Goal: Transaction & Acquisition: Purchase product/service

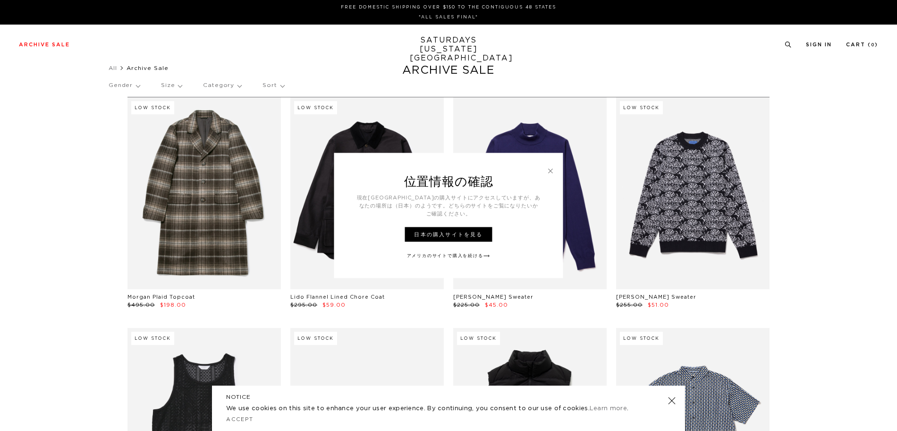
click at [457, 252] on link "アメリカのサイトで購入を続ける" at bounding box center [449, 255] width 84 height 7
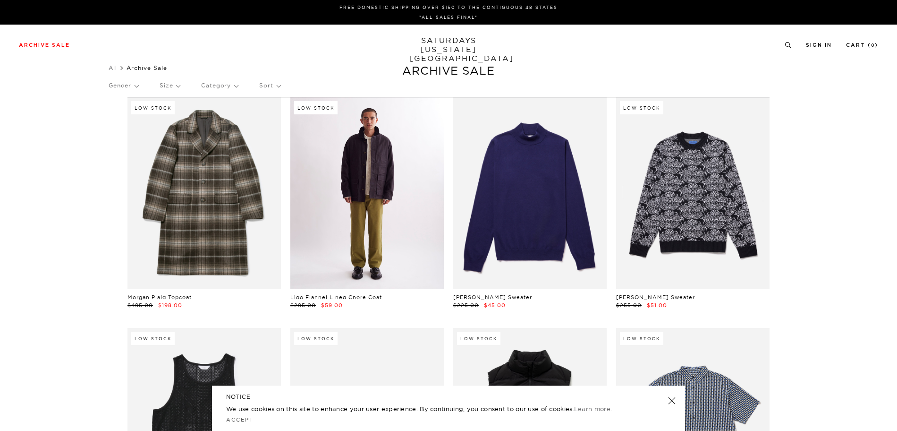
click at [401, 200] on link at bounding box center [366, 193] width 153 height 192
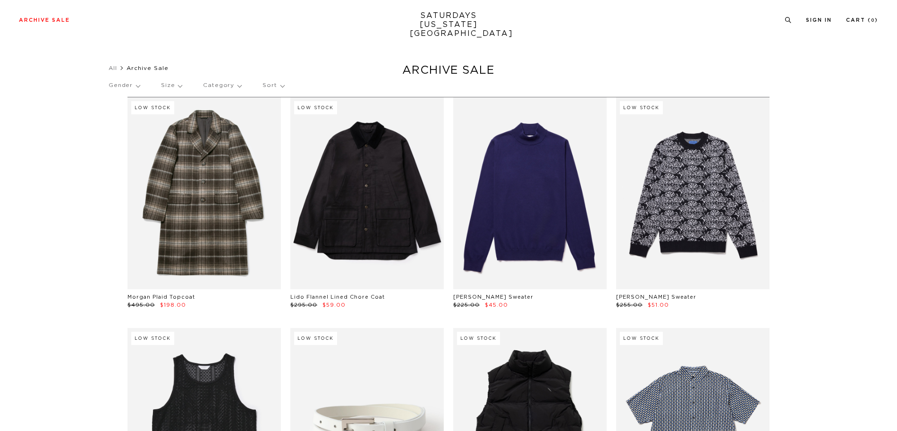
scroll to position [189, 0]
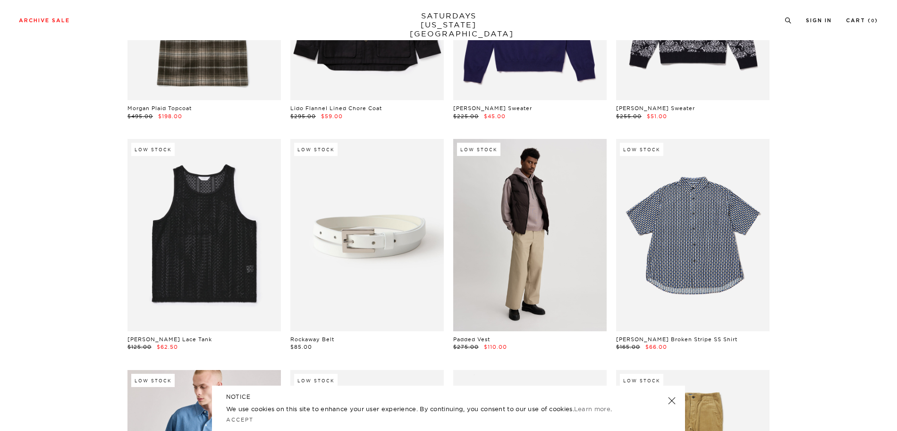
click at [520, 276] on link at bounding box center [529, 235] width 153 height 192
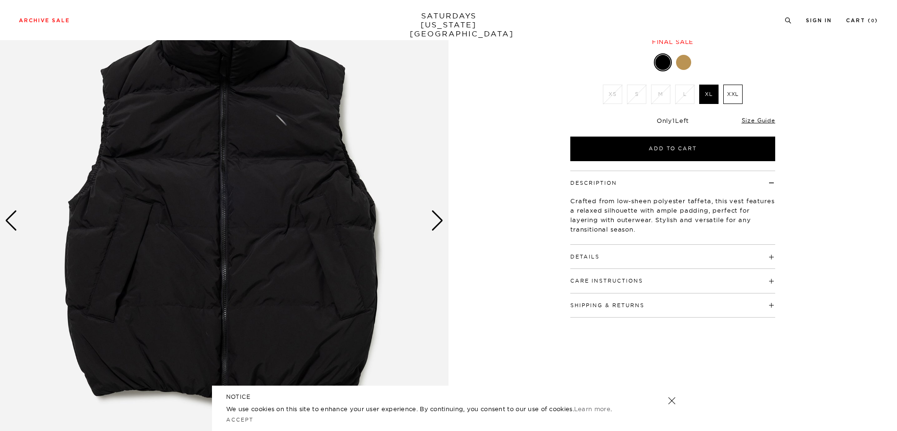
scroll to position [94, 0]
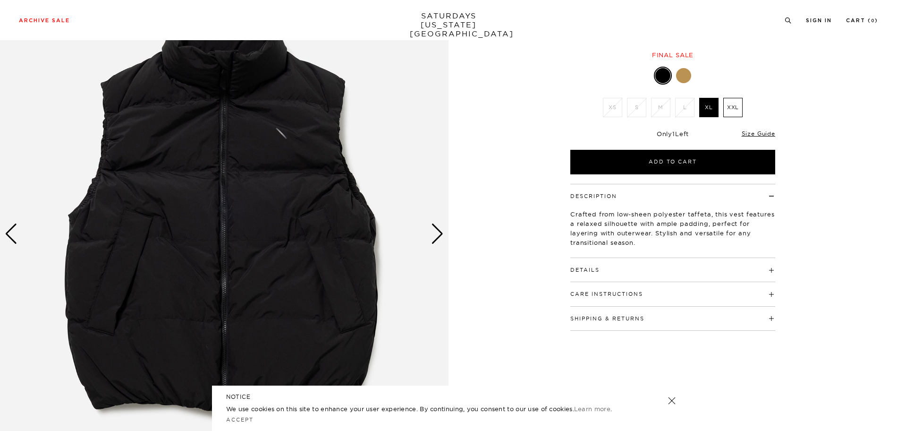
click at [437, 234] on div "Next slide" at bounding box center [437, 233] width 13 height 21
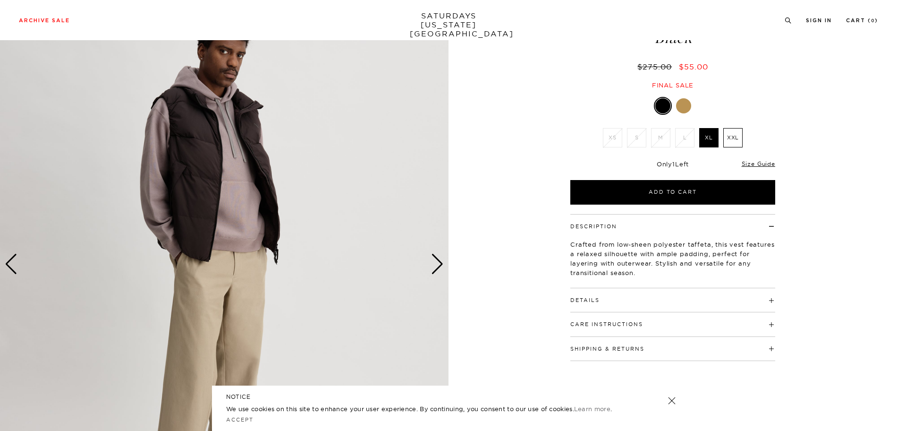
scroll to position [47, 0]
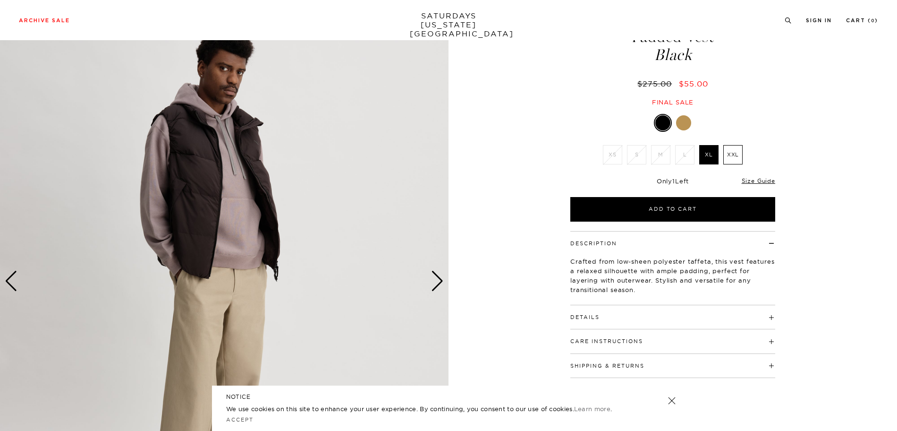
click at [443, 283] on div "Next slide" at bounding box center [437, 281] width 13 height 21
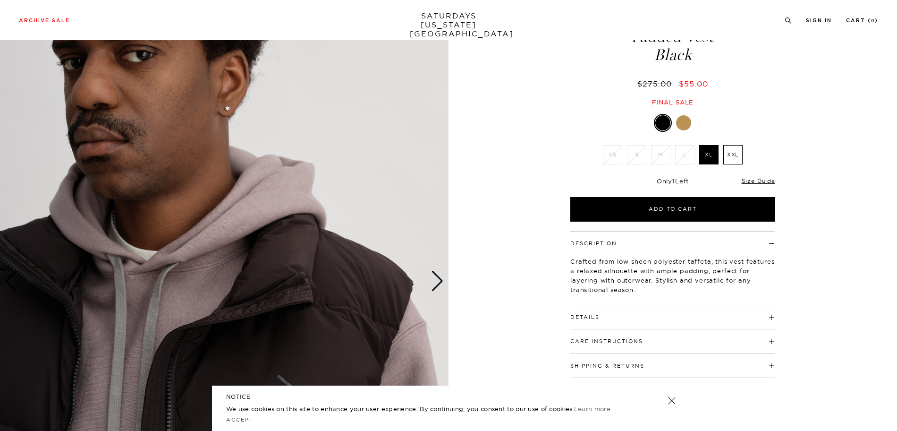
click at [439, 283] on div "Next slide" at bounding box center [437, 281] width 13 height 21
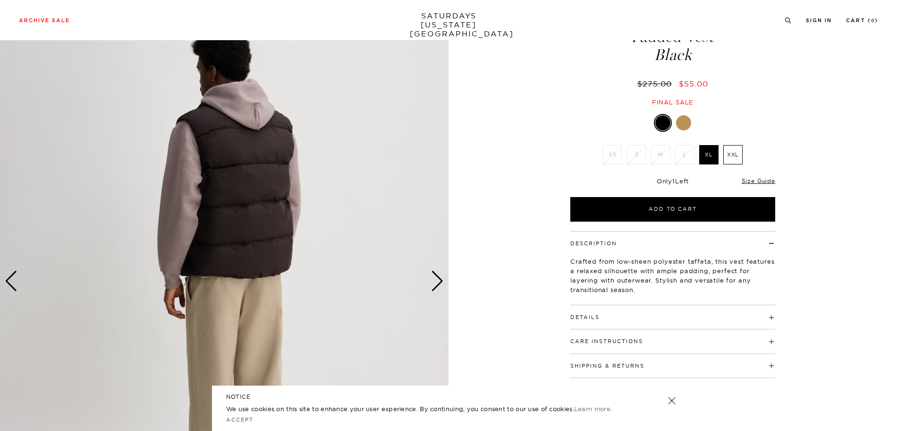
click at [439, 283] on div "Next slide" at bounding box center [437, 281] width 13 height 21
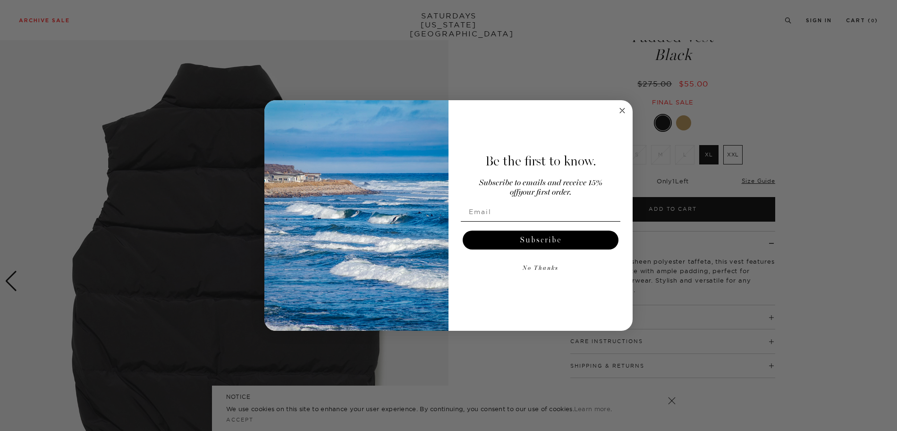
click at [620, 114] on circle "Close dialog" at bounding box center [622, 110] width 11 height 11
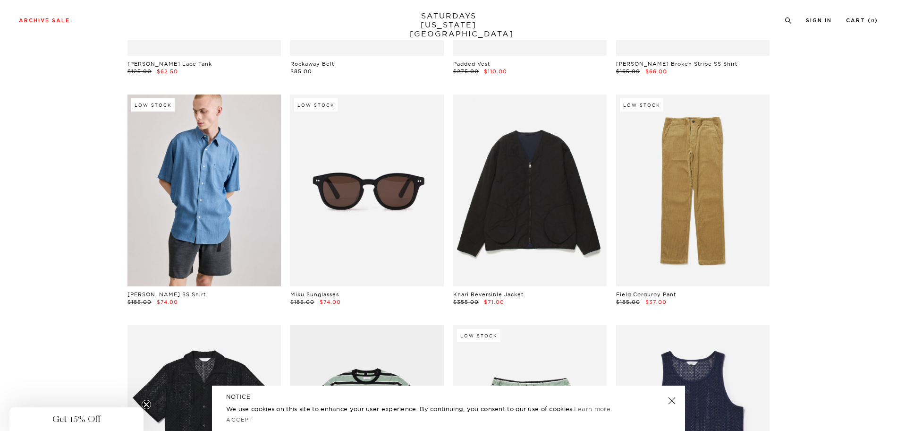
scroll to position [472, 0]
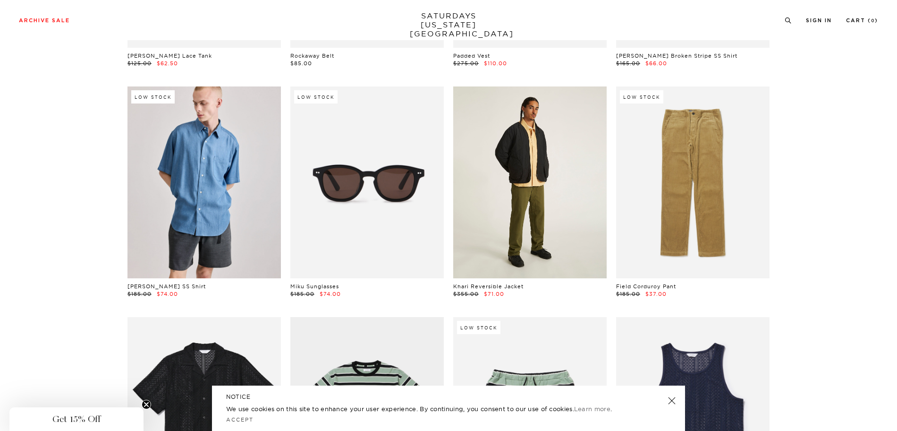
click at [541, 191] on link at bounding box center [529, 182] width 153 height 192
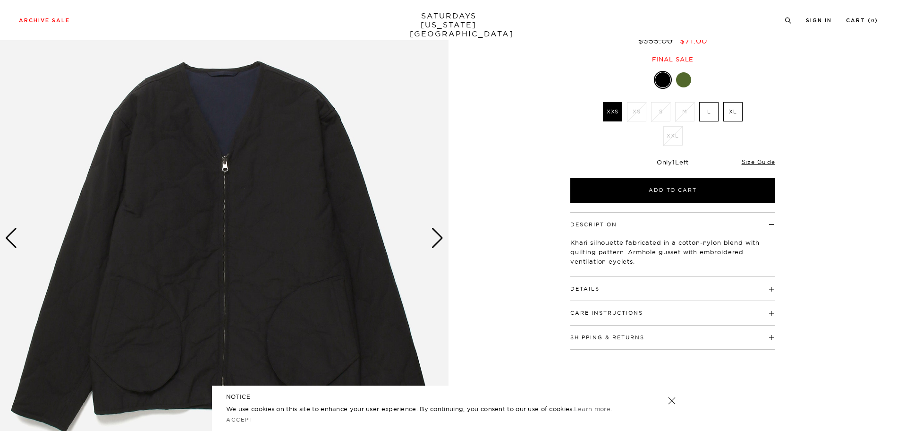
scroll to position [94, 0]
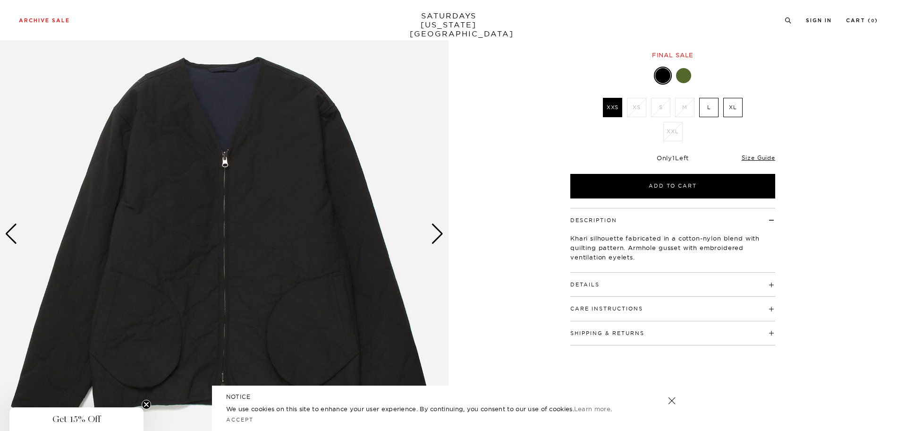
click at [440, 236] on div "Next slide" at bounding box center [437, 233] width 13 height 21
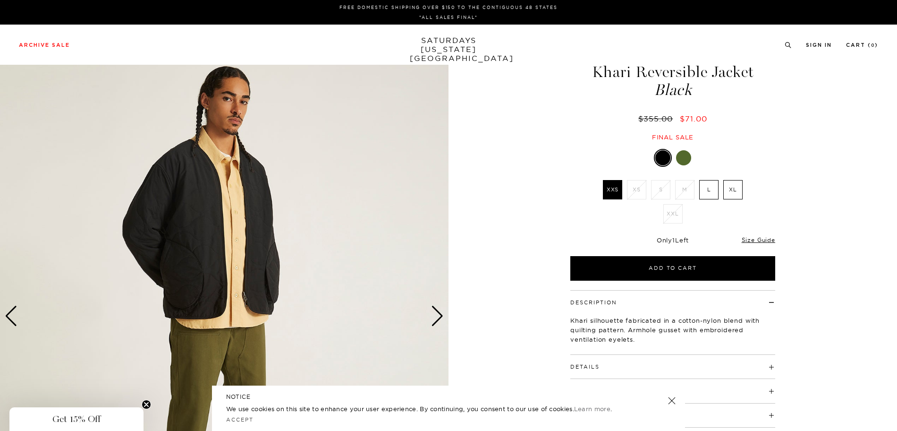
scroll to position [0, 0]
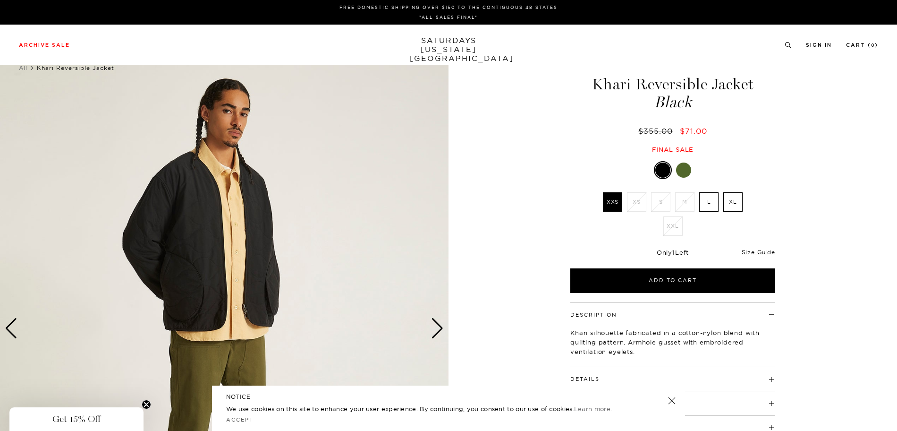
click at [438, 329] on div "Next slide" at bounding box center [437, 328] width 13 height 21
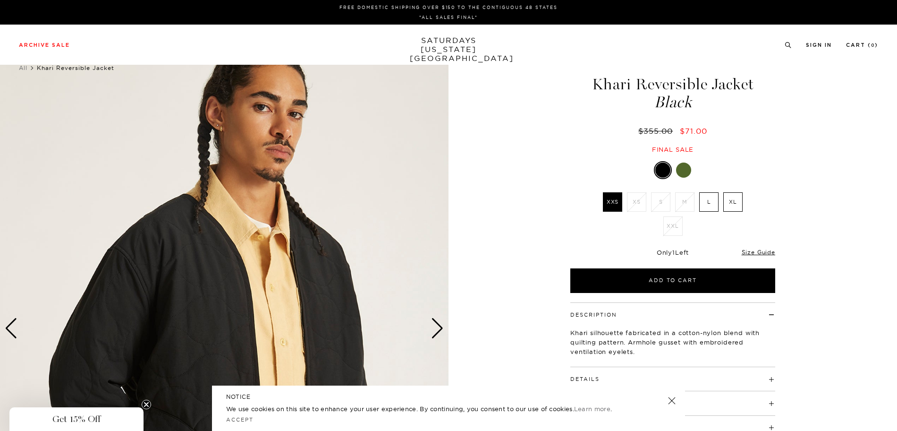
click at [438, 328] on div "Next slide" at bounding box center [437, 328] width 13 height 21
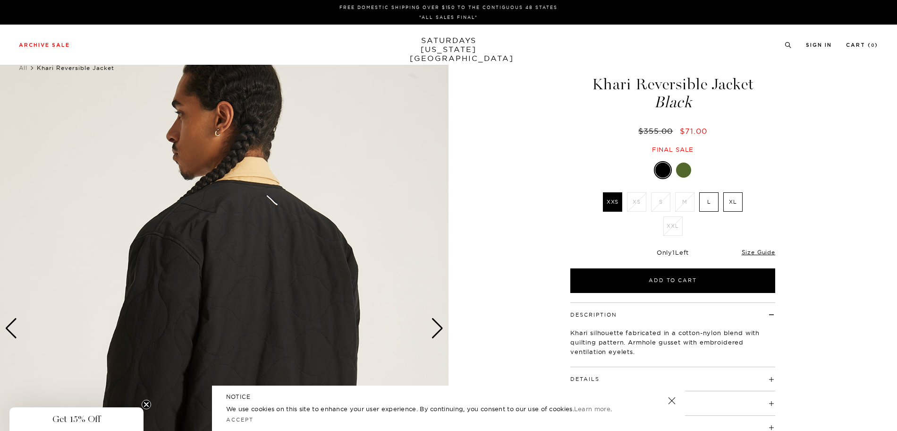
click at [438, 328] on div "Next slide" at bounding box center [437, 328] width 13 height 21
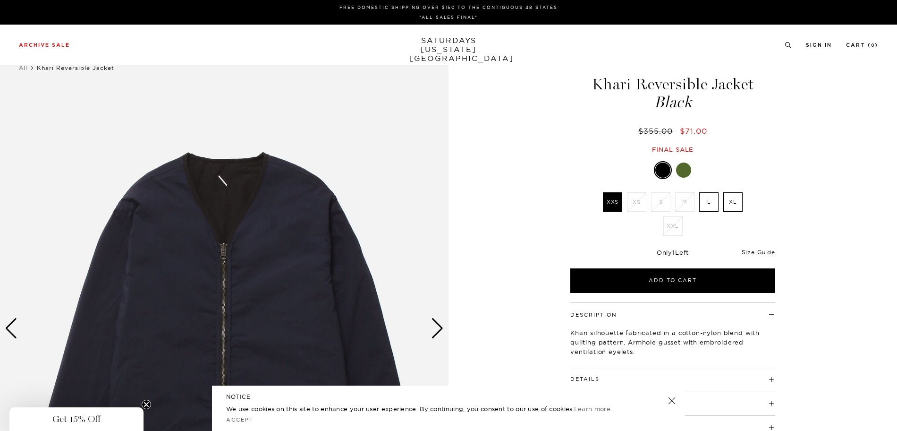
click at [438, 328] on div "Next slide" at bounding box center [437, 328] width 13 height 21
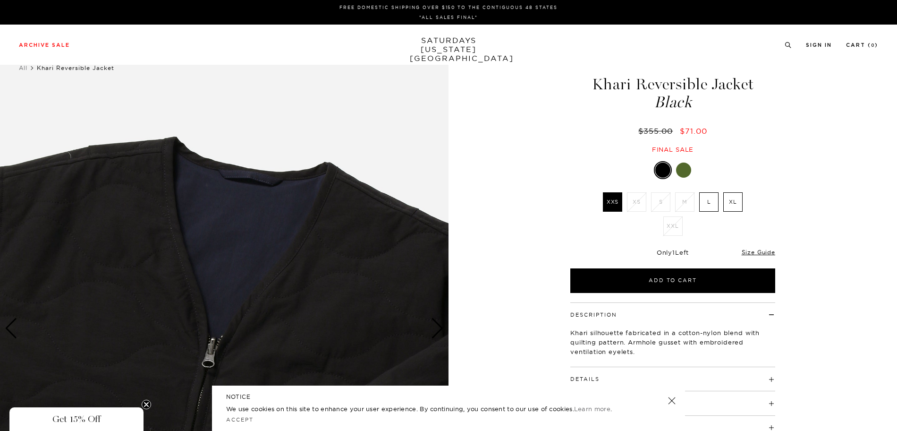
click at [438, 328] on div "Next slide" at bounding box center [437, 328] width 13 height 21
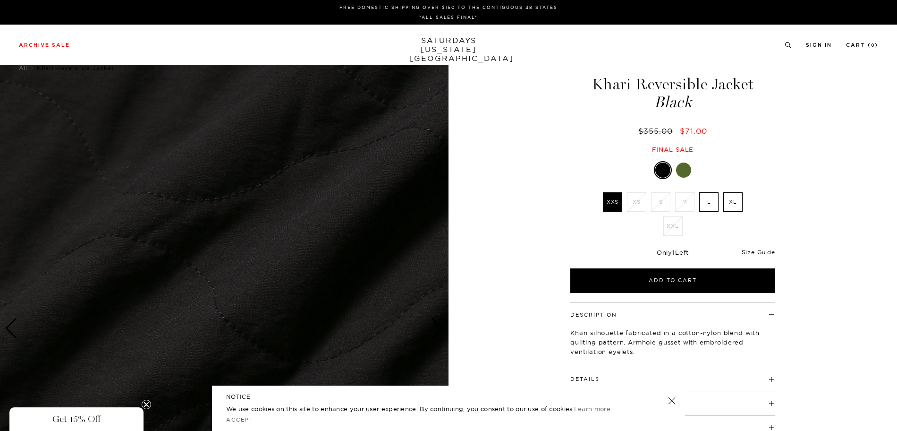
click at [438, 328] on div "Next slide" at bounding box center [437, 328] width 13 height 21
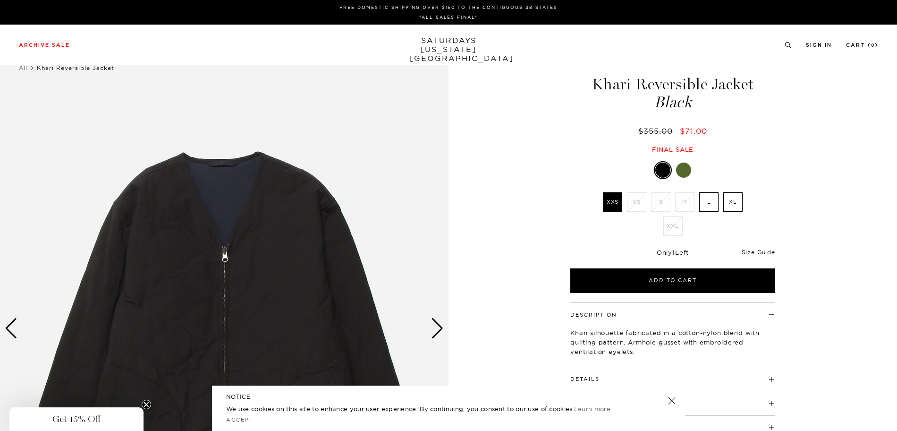
click at [438, 328] on div "Next slide" at bounding box center [437, 328] width 13 height 21
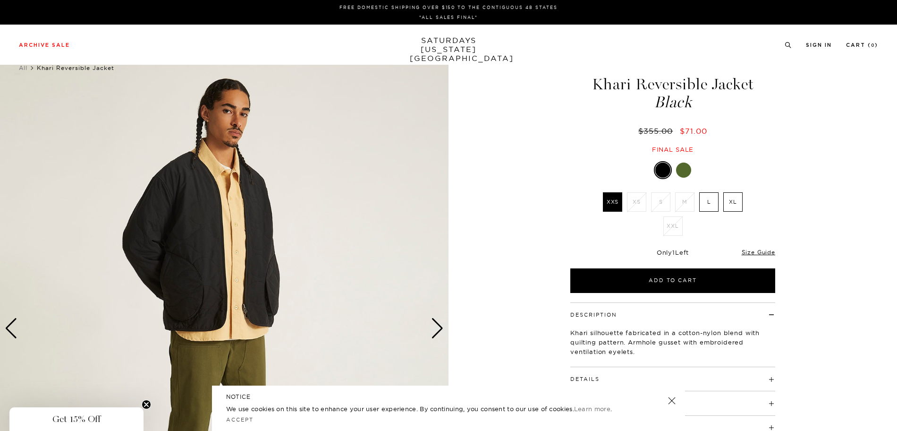
click at [438, 328] on div "Next slide" at bounding box center [437, 328] width 13 height 21
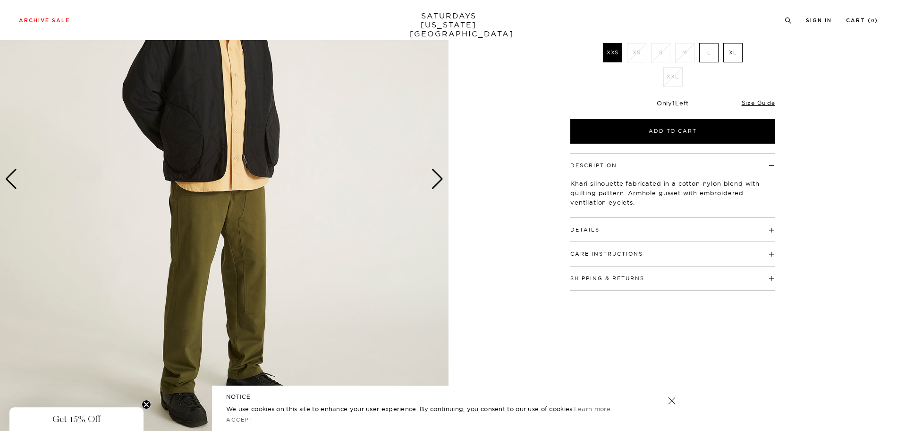
scroll to position [142, 0]
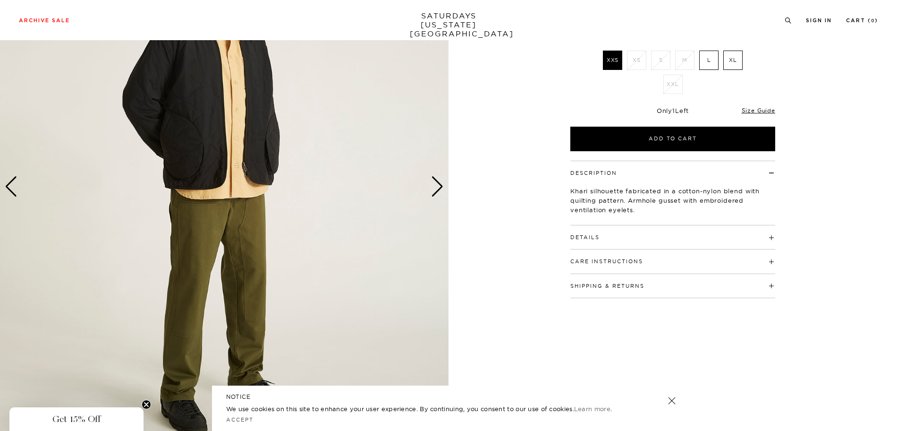
click at [438, 181] on div "Next slide" at bounding box center [437, 186] width 13 height 21
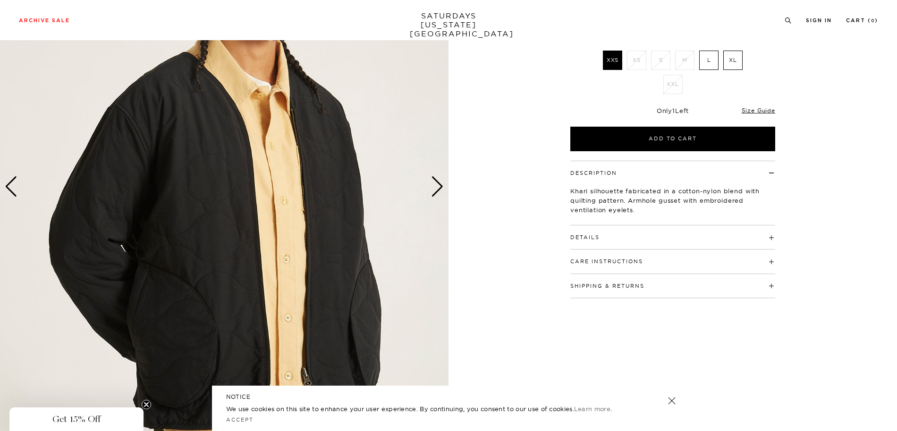
click at [438, 181] on div "Next slide" at bounding box center [437, 186] width 13 height 21
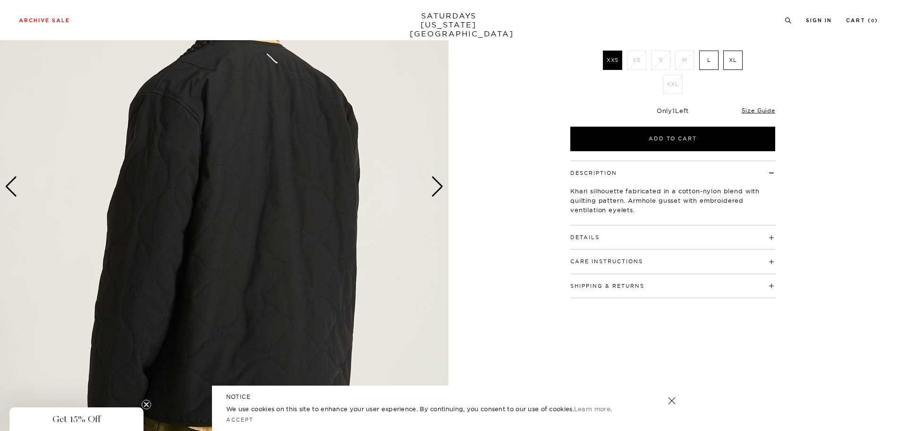
click at [438, 181] on div "Next slide" at bounding box center [437, 186] width 13 height 21
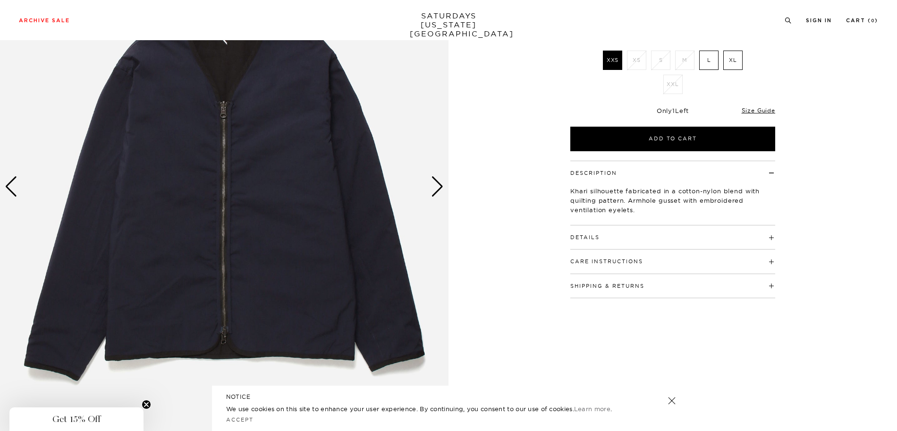
click at [438, 181] on div "Next slide" at bounding box center [437, 186] width 13 height 21
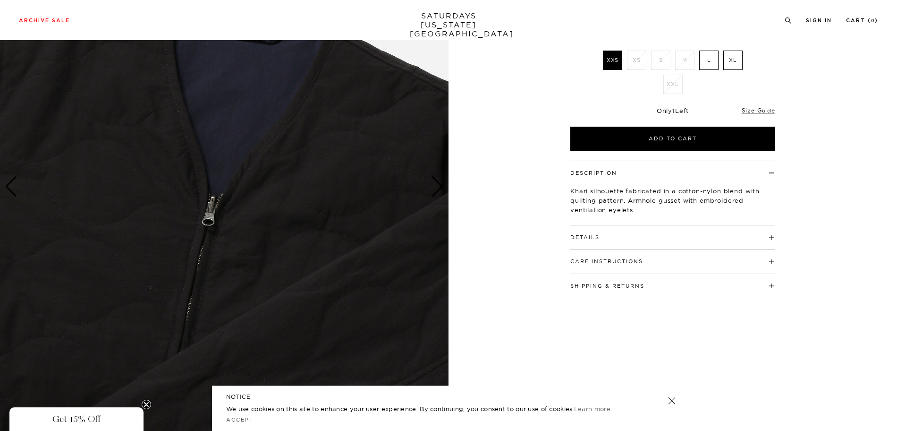
click at [438, 181] on div "Next slide" at bounding box center [437, 186] width 13 height 21
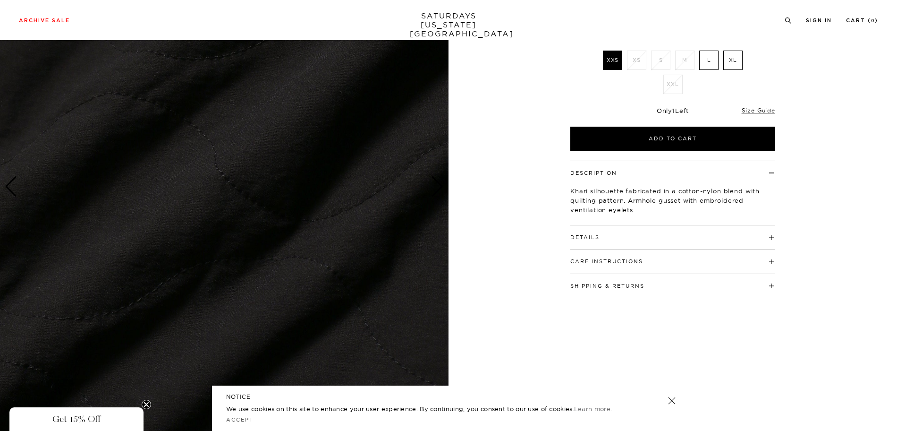
click at [438, 181] on div "Next slide" at bounding box center [437, 186] width 13 height 21
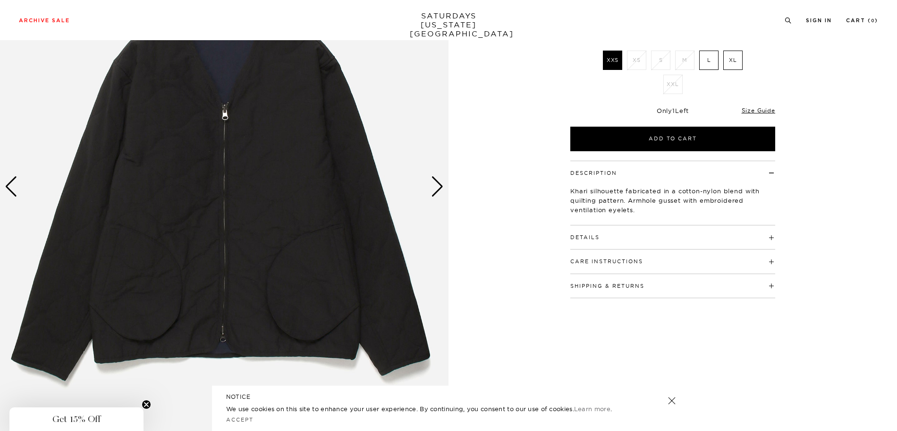
click at [709, 230] on h4 "Details" at bounding box center [672, 233] width 205 height 16
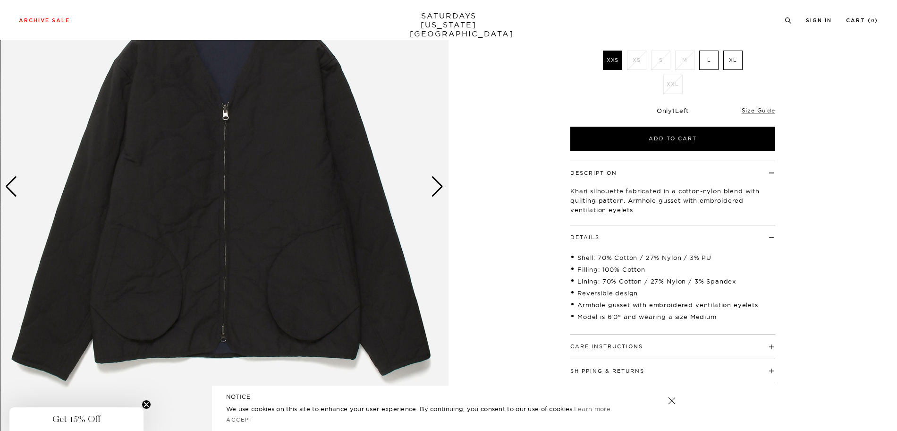
click at [435, 195] on div "Next slide" at bounding box center [437, 186] width 13 height 21
click at [436, 194] on div "Next slide" at bounding box center [437, 186] width 13 height 21
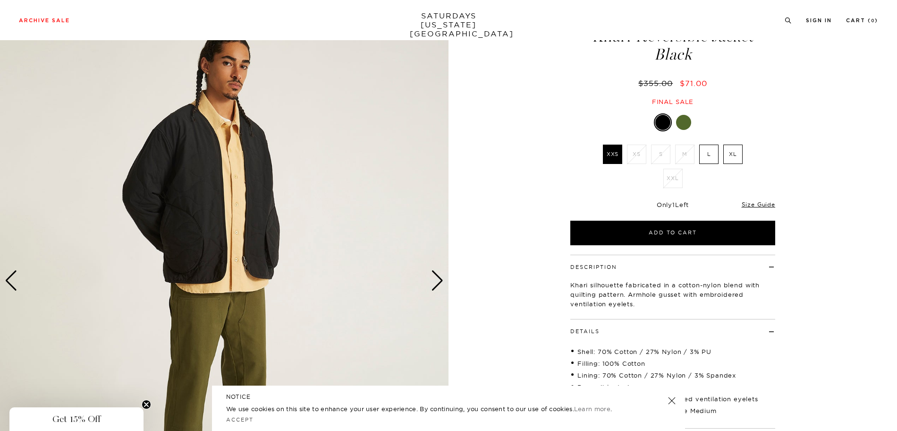
scroll to position [47, 0]
click at [439, 281] on div "Next slide" at bounding box center [437, 281] width 13 height 21
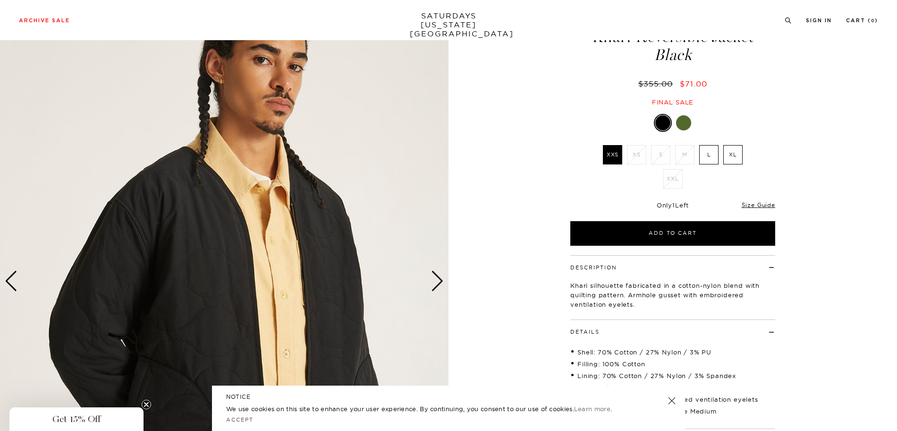
click at [439, 281] on div "Next slide" at bounding box center [437, 281] width 13 height 21
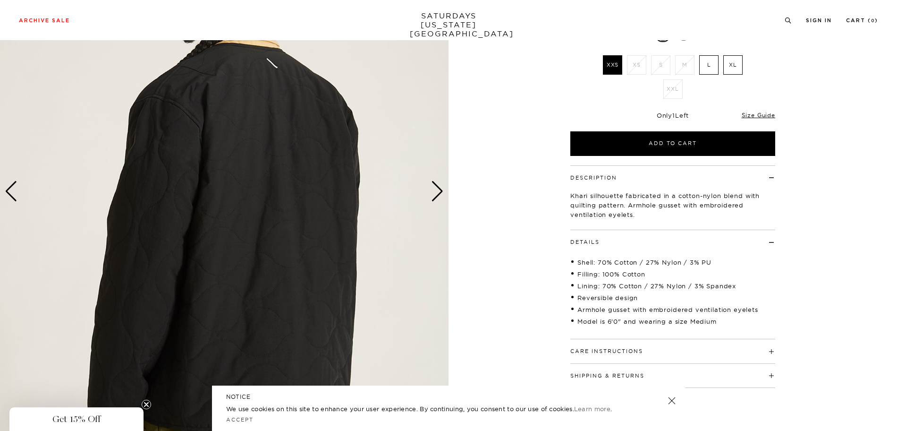
scroll to position [189, 0]
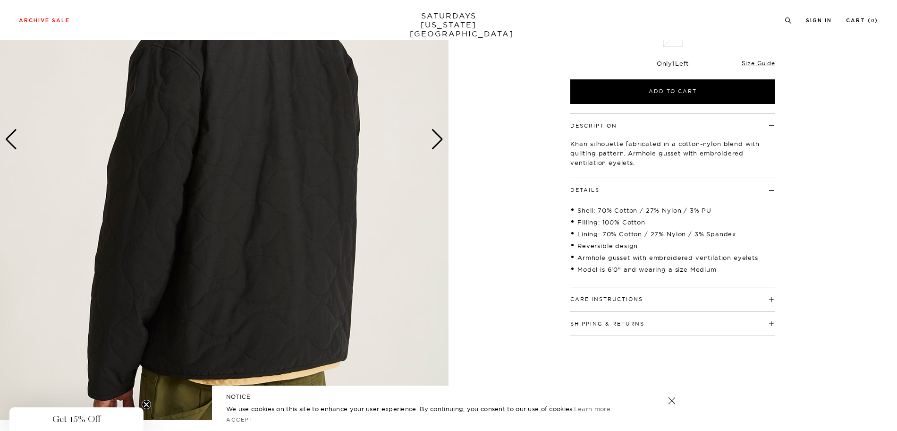
click at [436, 143] on div "Next slide" at bounding box center [437, 139] width 13 height 21
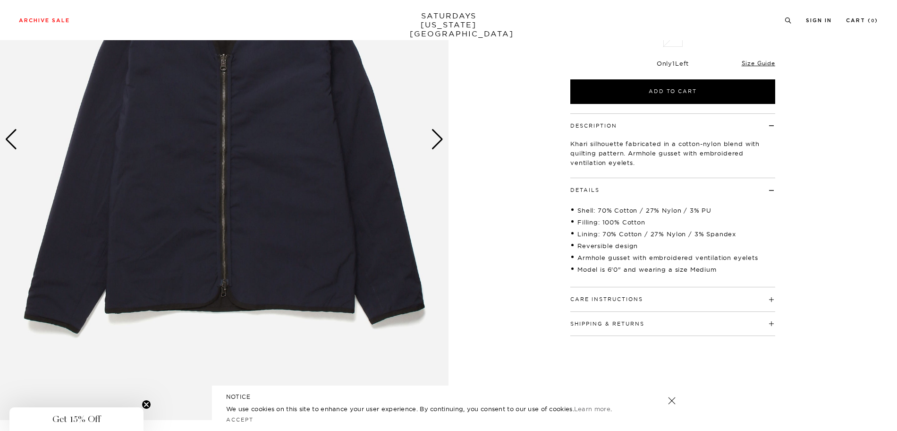
click at [436, 143] on div "Next slide" at bounding box center [437, 139] width 13 height 21
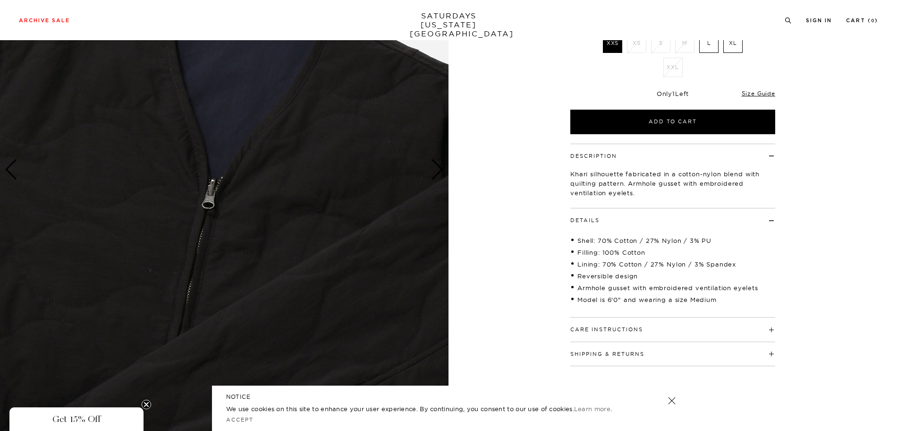
scroll to position [142, 0]
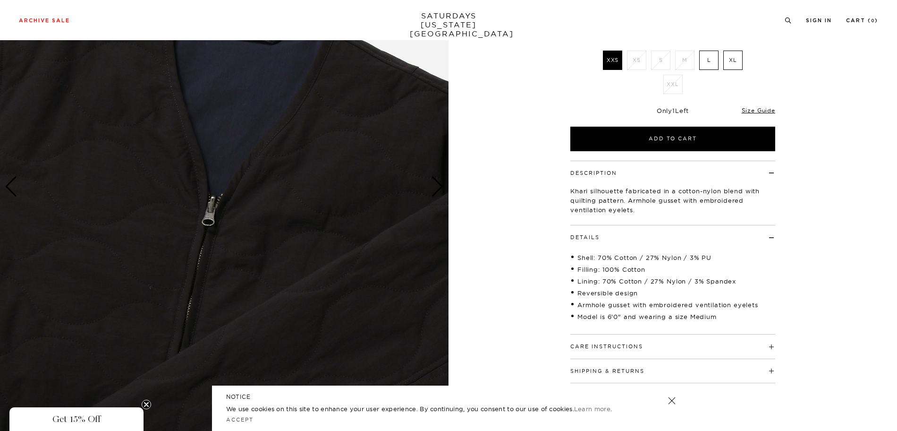
click at [715, 63] on label "L" at bounding box center [708, 60] width 19 height 19
click at [0, 0] on input "L" at bounding box center [0, 0] width 0 height 0
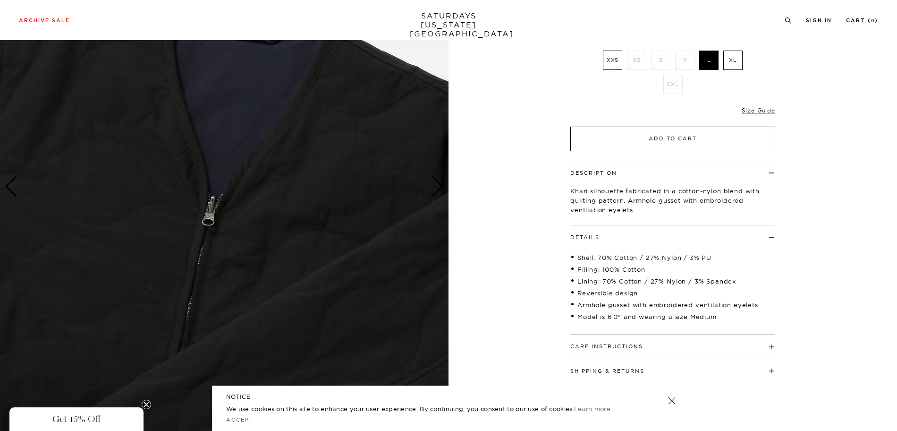
click at [692, 143] on button "Add to Cart" at bounding box center [672, 139] width 205 height 25
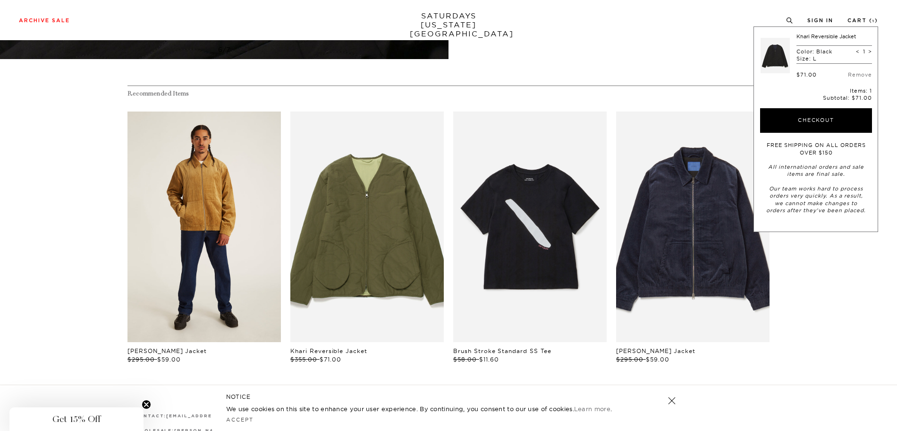
scroll to position [567, 0]
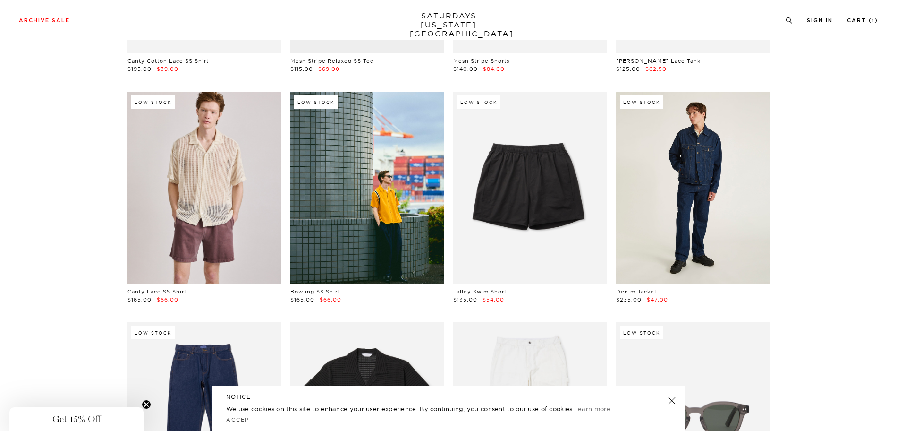
scroll to position [944, 0]
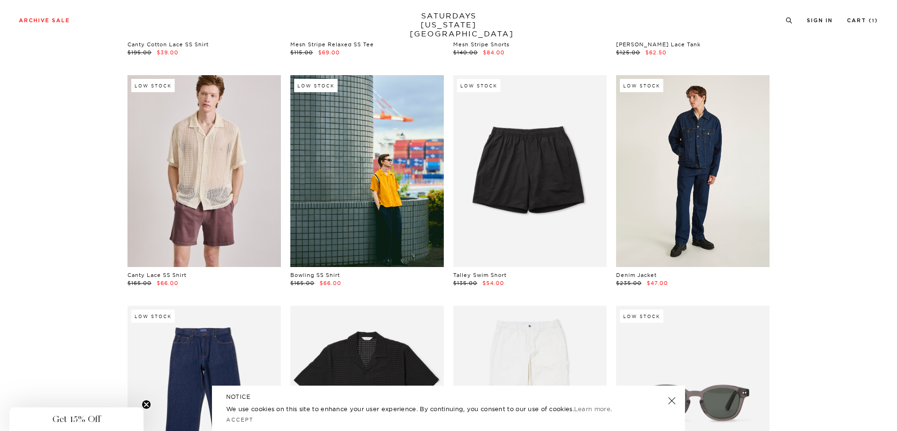
click at [710, 192] on link at bounding box center [692, 171] width 153 height 192
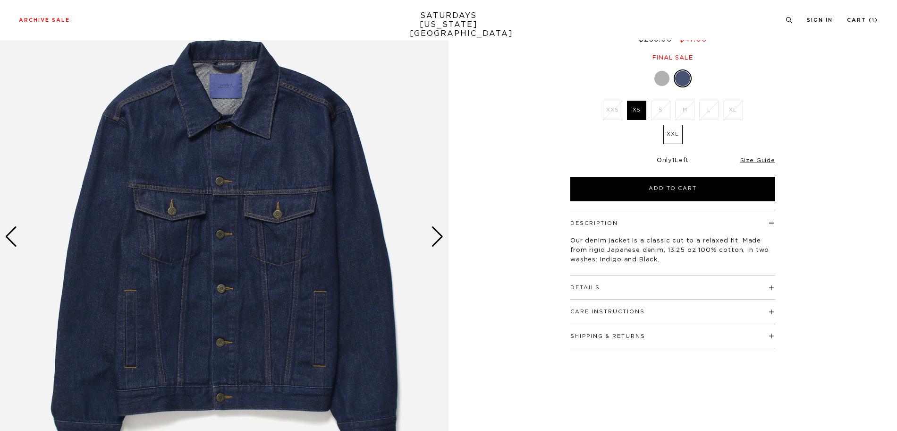
scroll to position [94, 0]
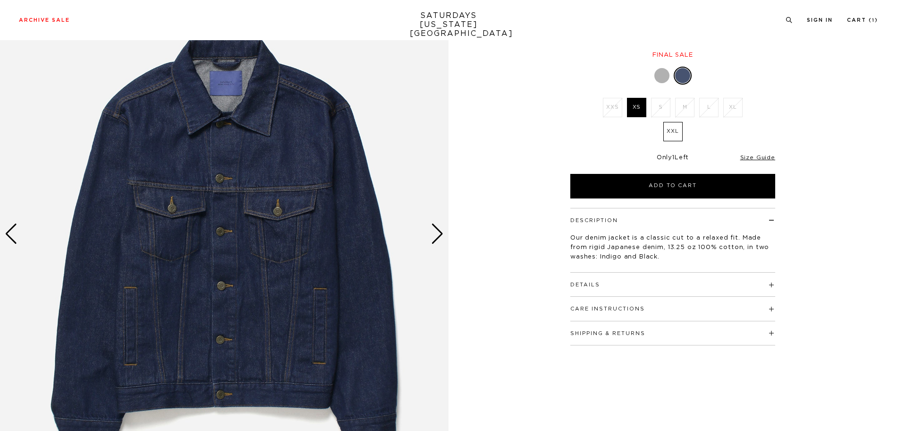
click at [440, 232] on div "Next slide" at bounding box center [437, 233] width 13 height 21
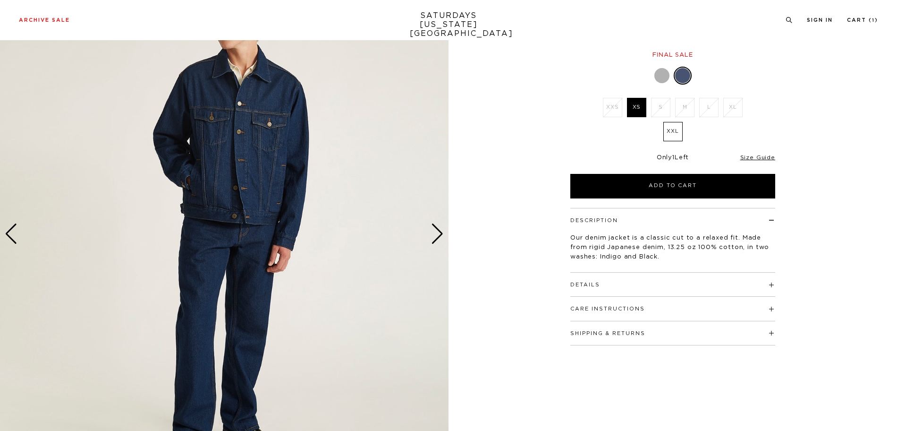
click at [440, 231] on div "Next slide" at bounding box center [437, 233] width 13 height 21
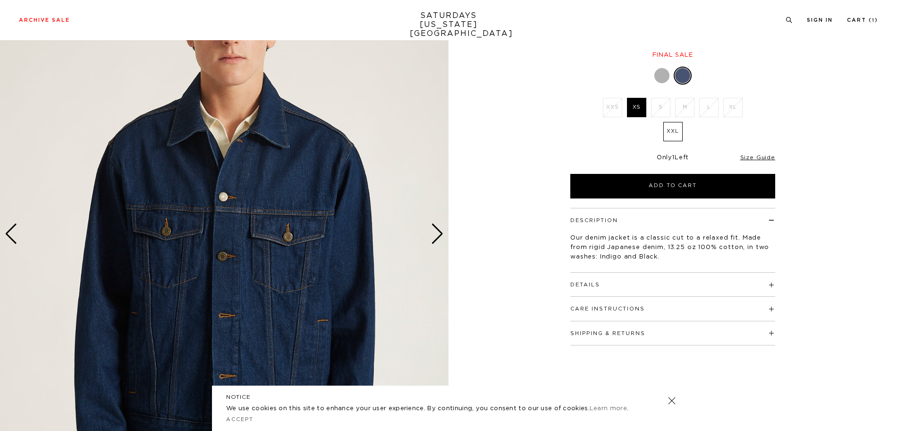
click at [440, 231] on div "Next slide" at bounding box center [437, 233] width 13 height 21
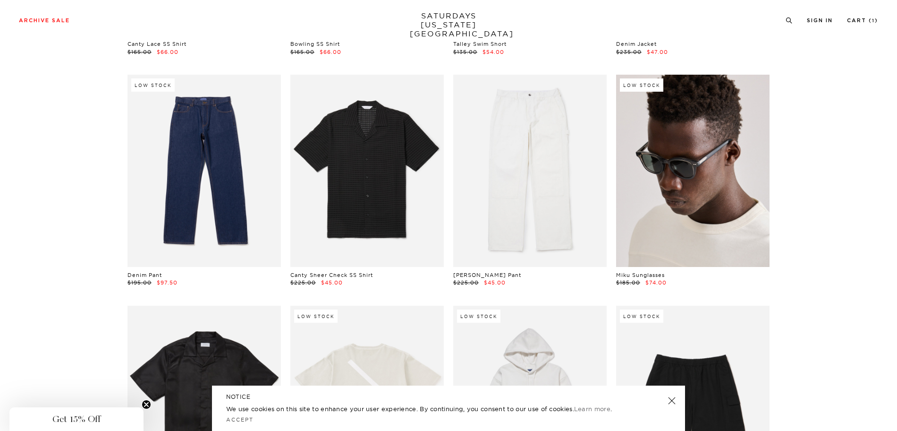
scroll to position [1180, 0]
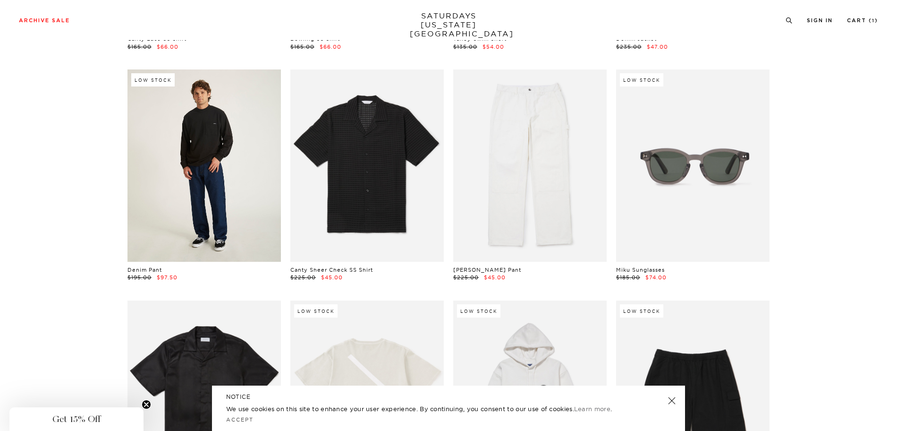
click at [215, 182] on link at bounding box center [203, 165] width 153 height 192
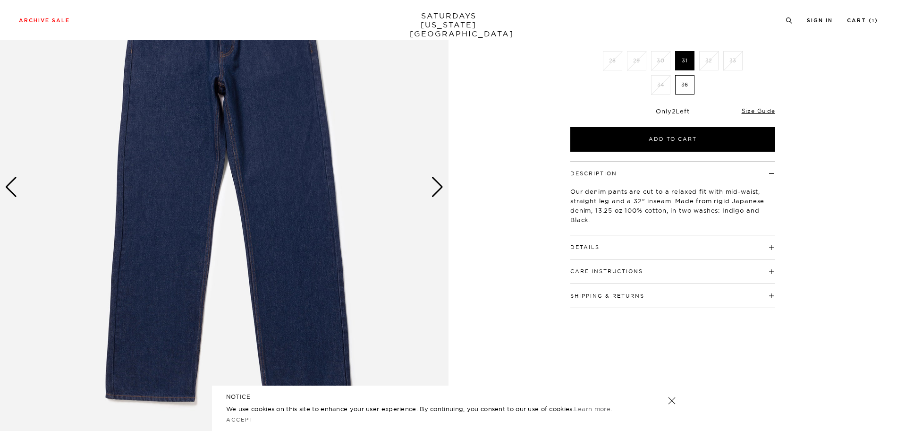
scroll to position [142, 0]
click at [446, 187] on img at bounding box center [224, 186] width 449 height 561
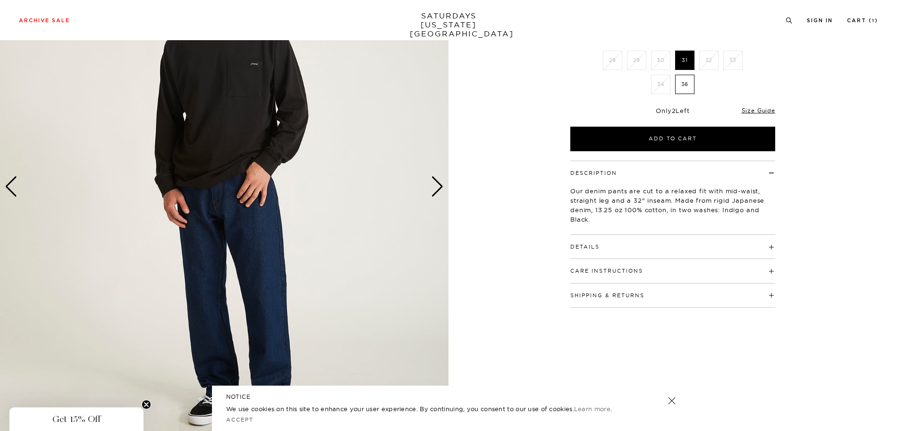
click at [434, 187] on div "Next slide" at bounding box center [437, 186] width 13 height 21
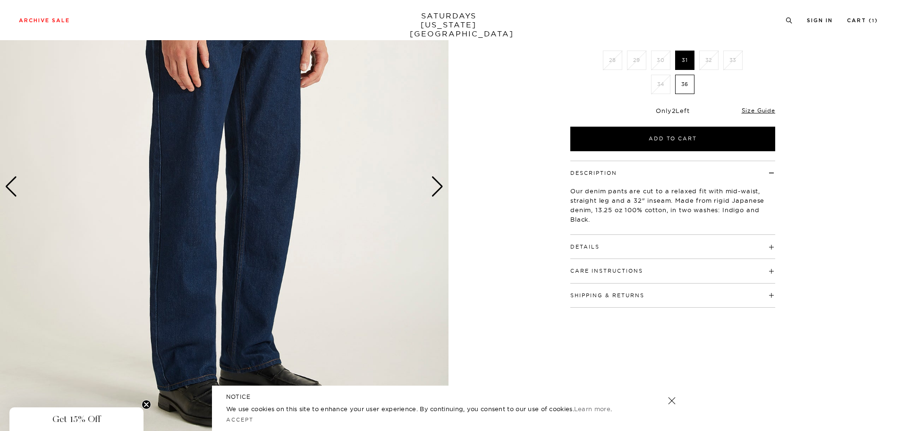
click at [440, 186] on div "Next slide" at bounding box center [437, 186] width 13 height 21
click at [435, 184] on div "Next slide" at bounding box center [437, 186] width 13 height 21
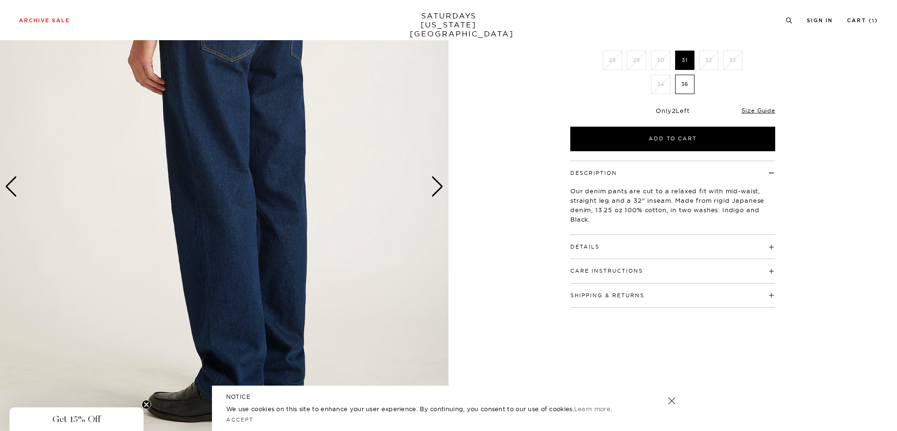
click at [439, 185] on div "Next slide" at bounding box center [437, 186] width 13 height 21
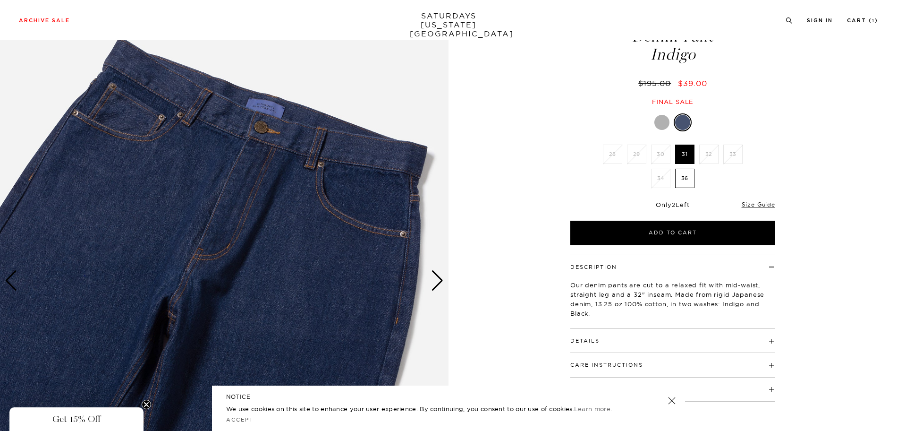
scroll to position [47, 0]
click at [661, 123] on div at bounding box center [661, 122] width 15 height 15
click at [683, 121] on div at bounding box center [682, 122] width 15 height 15
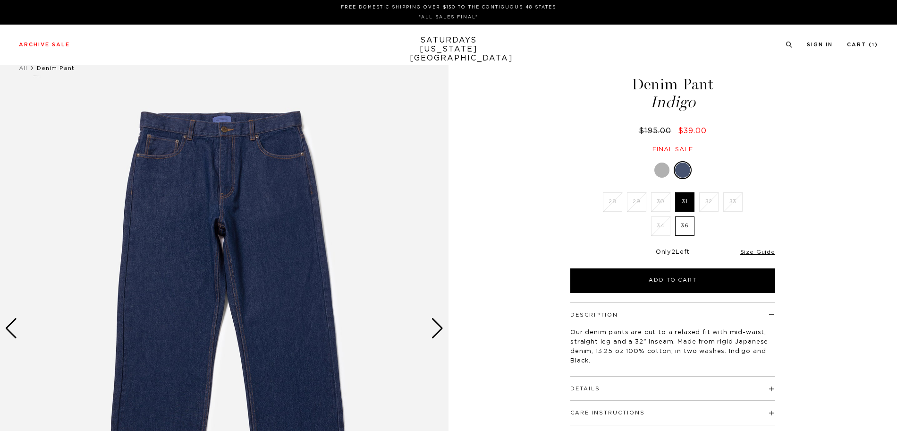
click at [663, 171] on div at bounding box center [661, 169] width 15 height 15
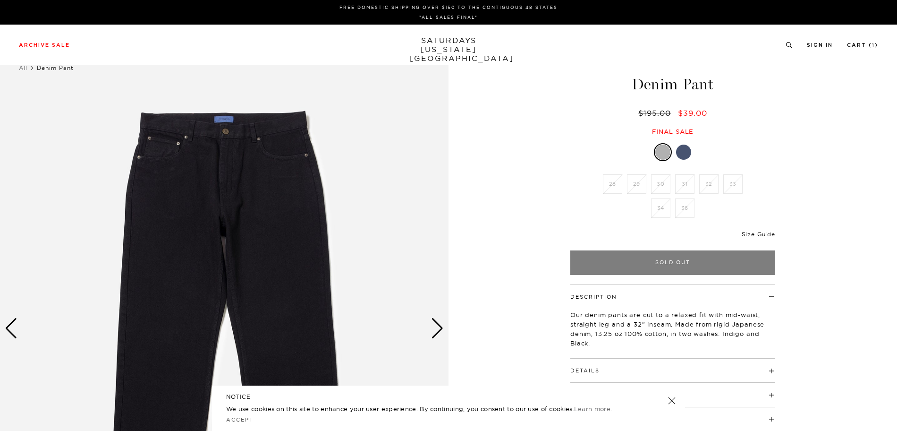
click at [684, 152] on div at bounding box center [683, 151] width 15 height 15
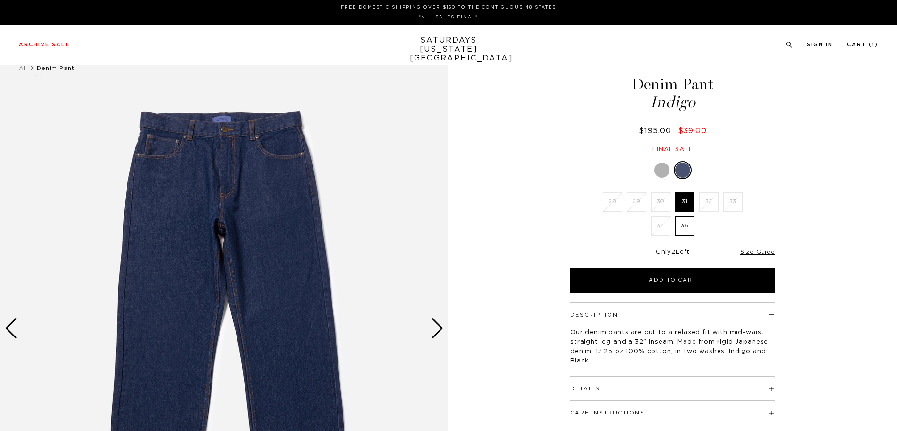
click at [683, 200] on label "31" at bounding box center [684, 201] width 19 height 19
click at [0, 0] on input "31" at bounding box center [0, 0] width 0 height 0
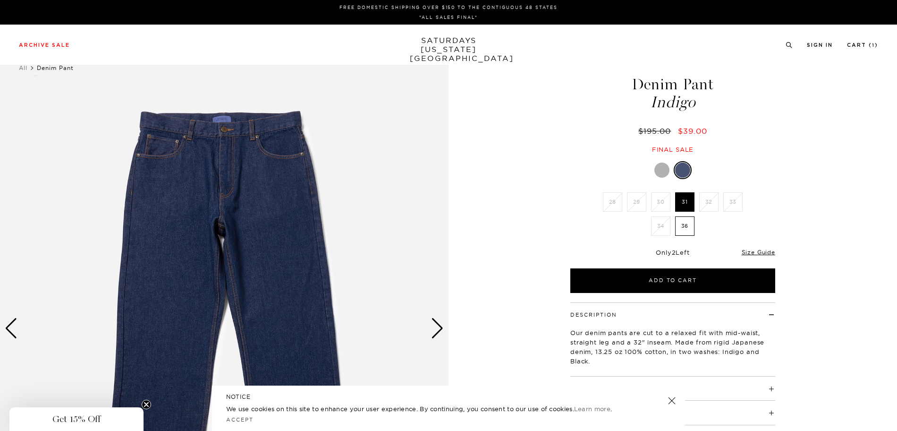
click at [684, 220] on label "36" at bounding box center [684, 225] width 19 height 19
click at [0, 0] on input "36" at bounding box center [0, 0] width 0 height 0
click at [682, 198] on label "31" at bounding box center [684, 201] width 19 height 19
click at [0, 0] on input "31" at bounding box center [0, 0] width 0 height 0
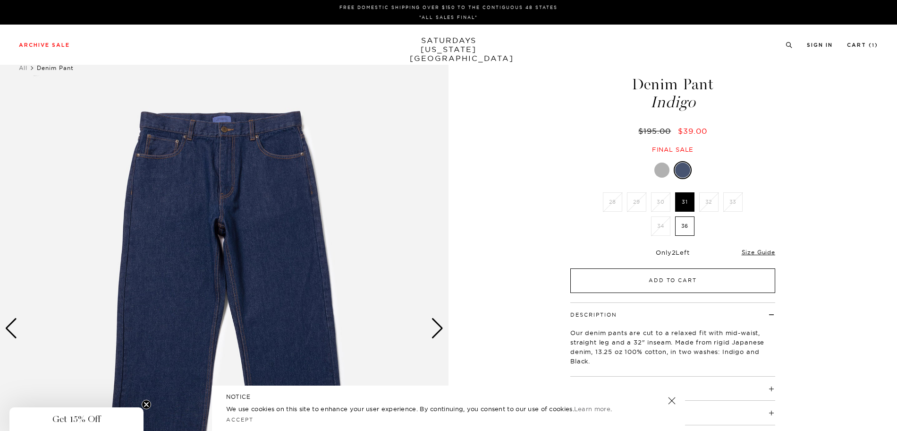
click at [712, 281] on button "Add to Cart" at bounding box center [672, 280] width 205 height 25
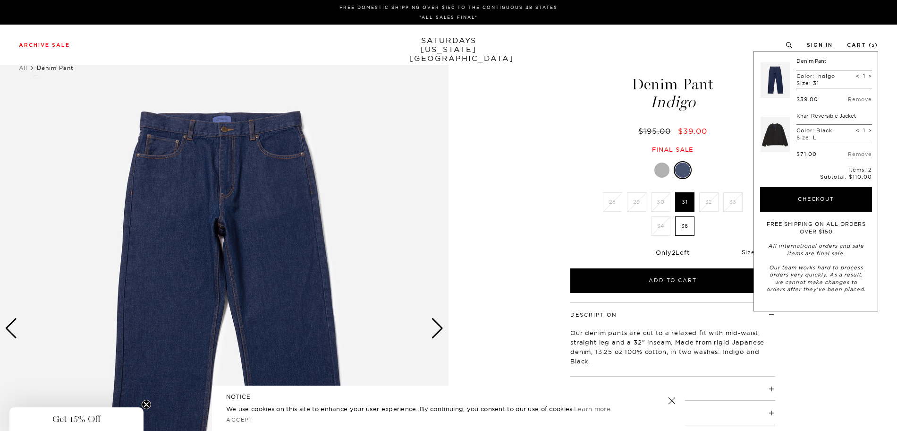
drag, startPoint x: 726, startPoint y: 283, endPoint x: 531, endPoint y: 149, distance: 236.6
click at [531, 150] on div "1 / 6" at bounding box center [448, 328] width 897 height 561
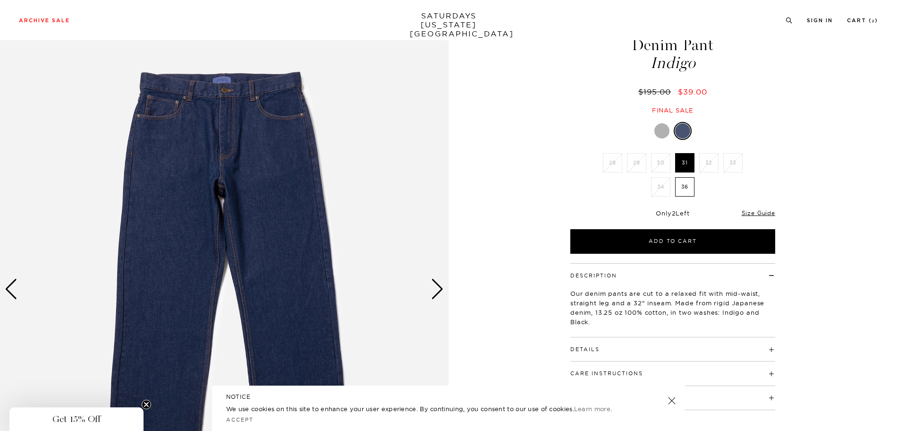
scroll to position [94, 0]
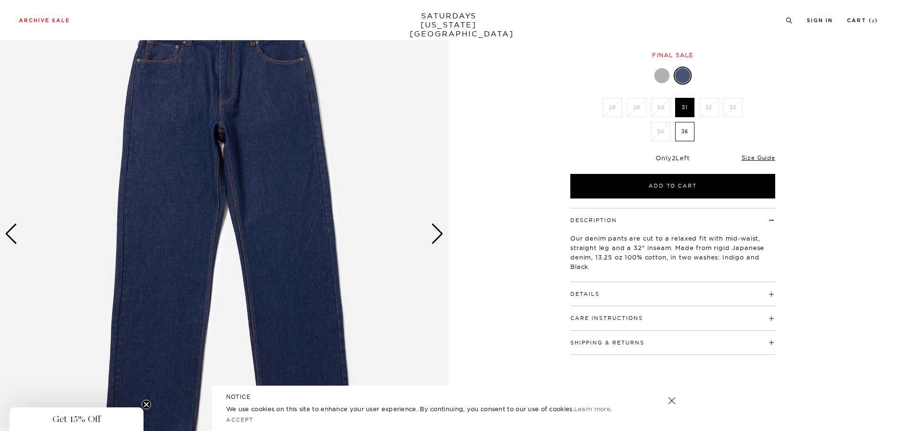
click at [436, 238] on div "Next slide" at bounding box center [437, 233] width 13 height 21
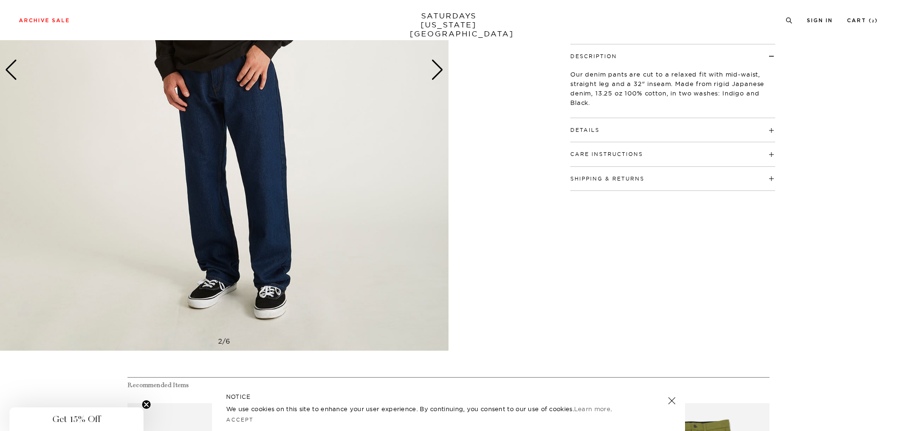
scroll to position [142, 0]
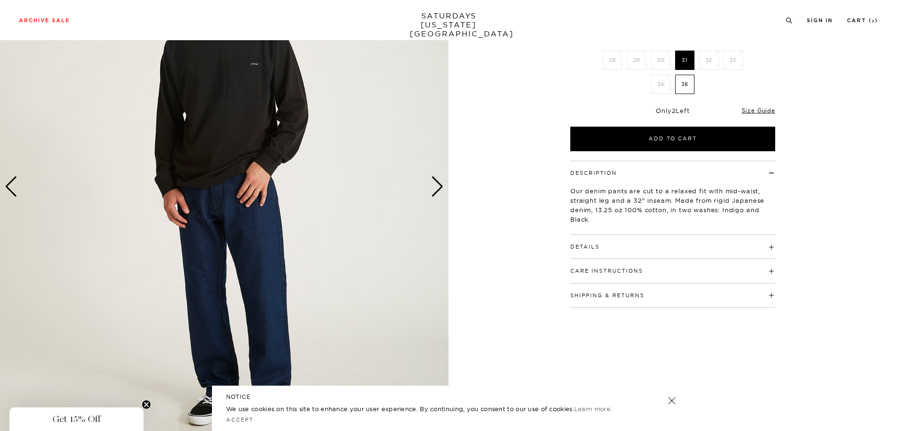
click at [671, 248] on h4 "Details" at bounding box center [672, 243] width 205 height 16
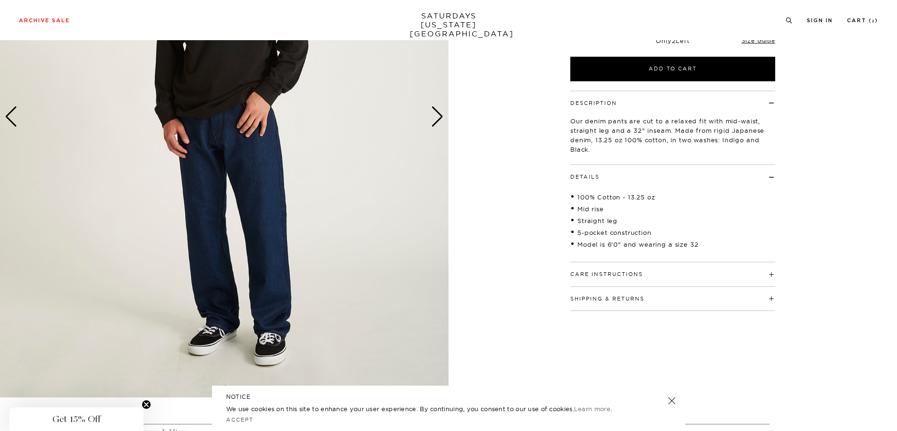
scroll to position [236, 0]
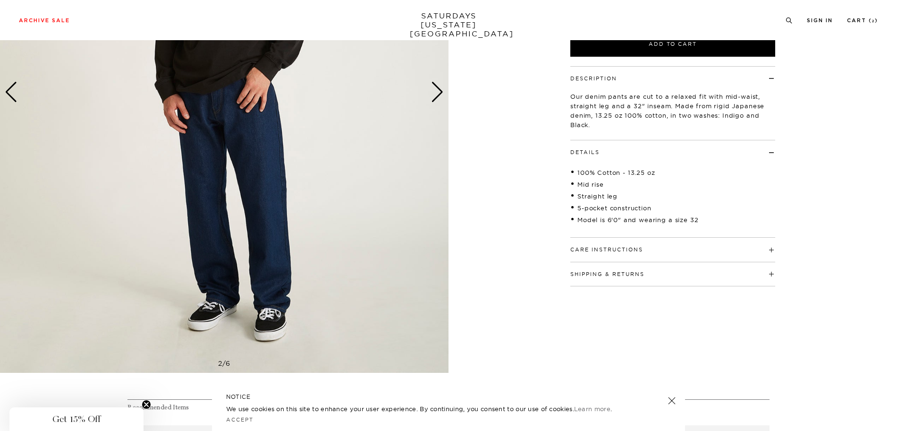
click at [745, 250] on h4 "Care Instructions" at bounding box center [672, 245] width 205 height 16
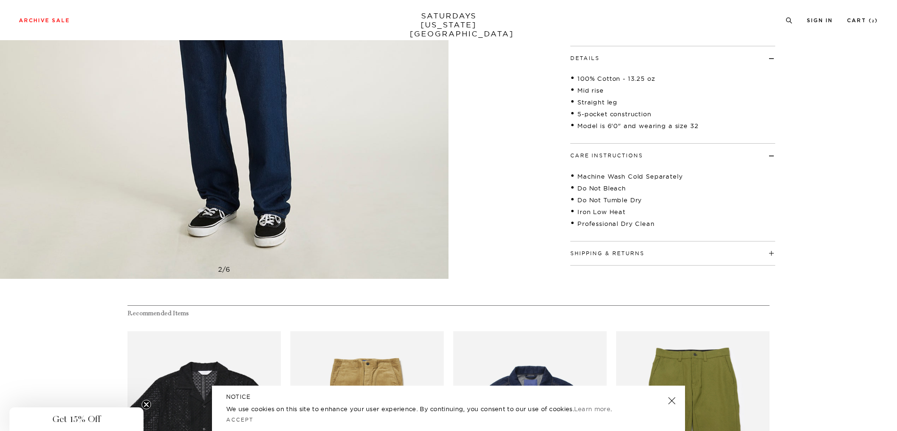
scroll to position [330, 0]
click at [603, 254] on button "Shipping & Returns" at bounding box center [607, 252] width 74 height 5
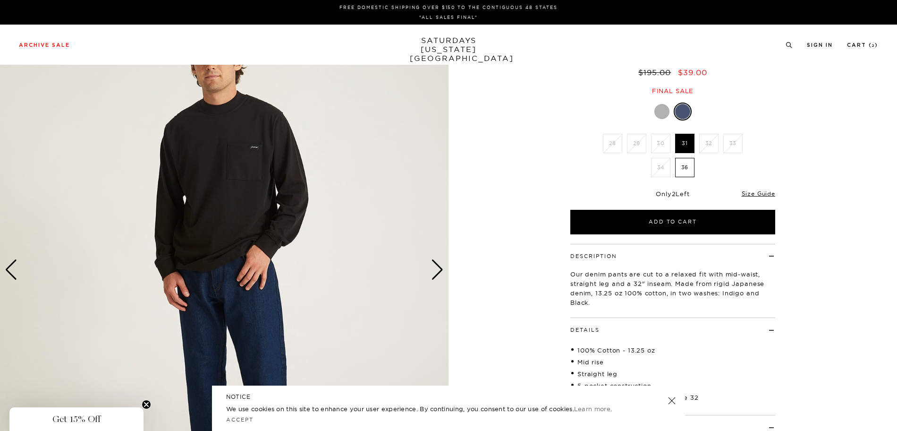
scroll to position [94, 0]
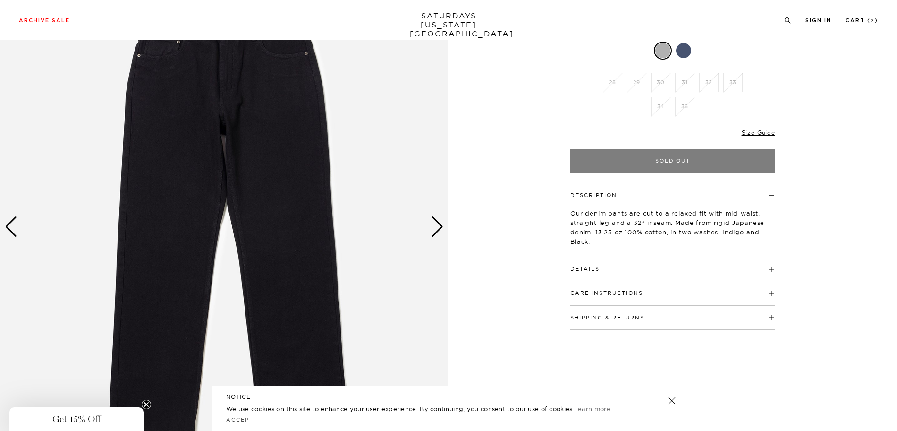
scroll to position [47, 0]
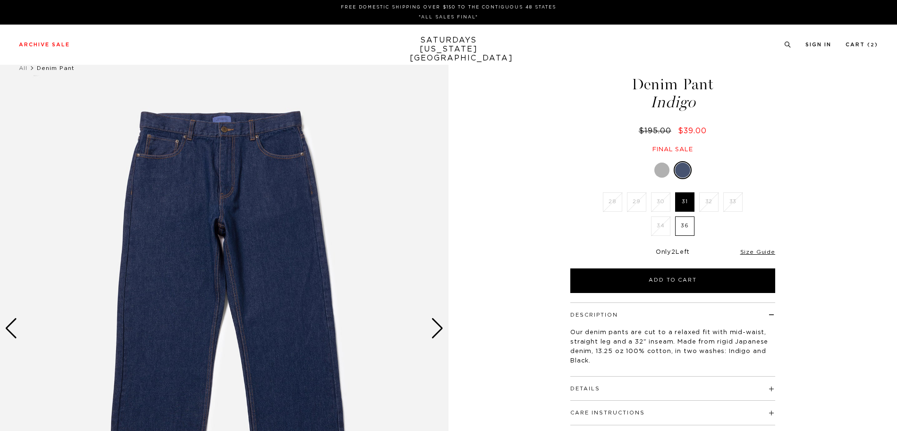
scroll to position [47, 0]
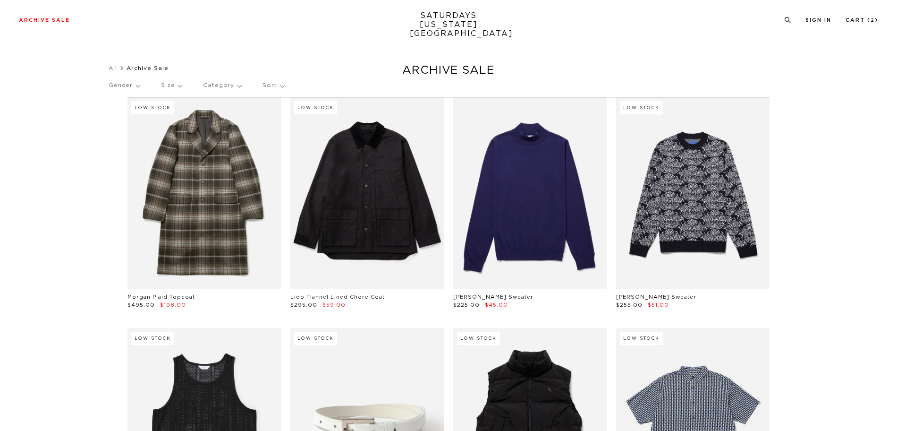
scroll to position [1180, 0]
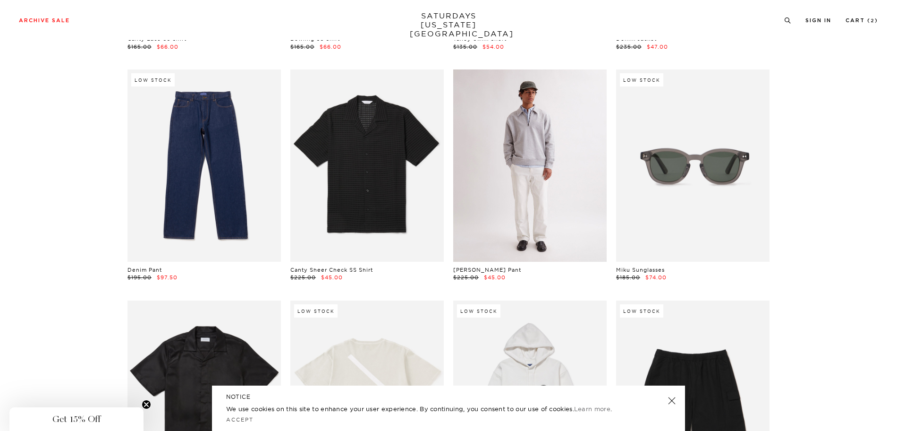
click at [541, 175] on link at bounding box center [529, 165] width 153 height 192
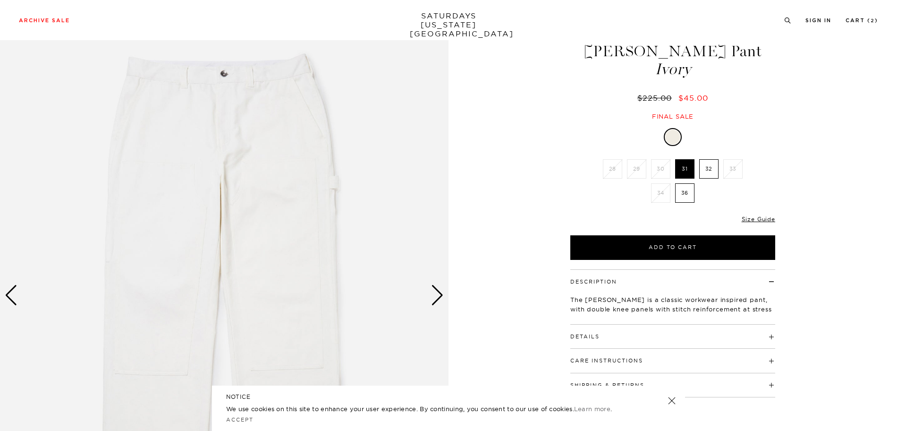
scroll to position [47, 0]
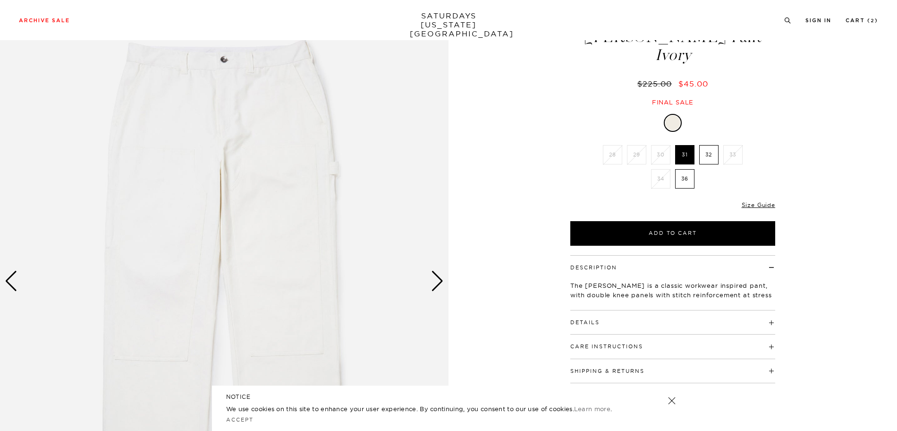
click at [437, 281] on div "Next slide" at bounding box center [437, 281] width 13 height 21
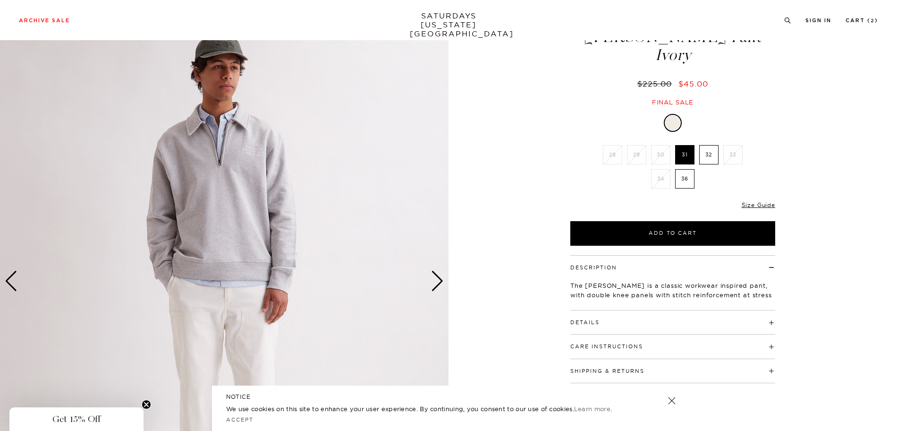
click at [438, 281] on div "Next slide" at bounding box center [437, 281] width 13 height 21
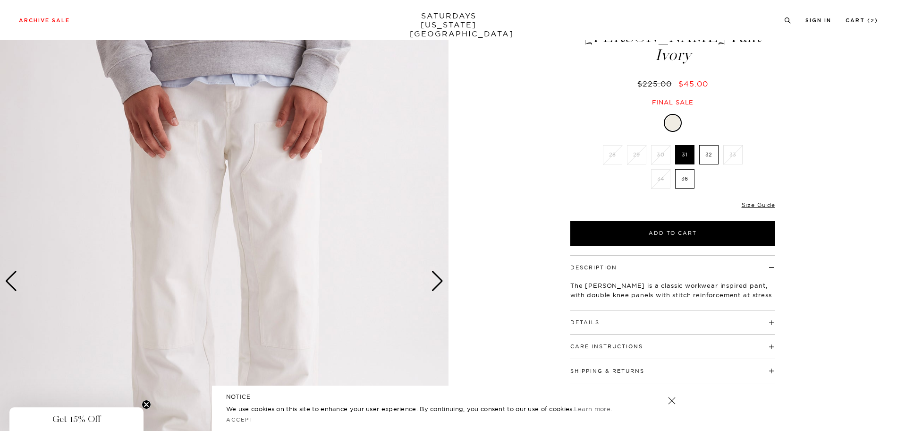
click at [438, 281] on div "Next slide" at bounding box center [437, 281] width 13 height 21
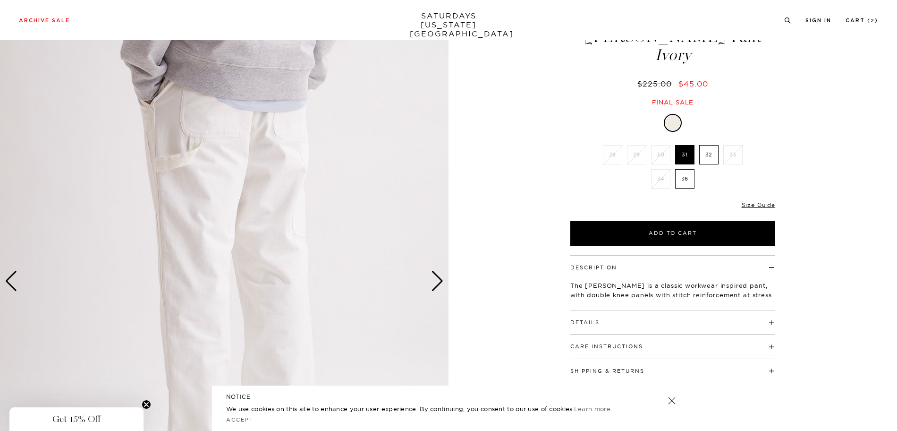
click at [438, 281] on div "Next slide" at bounding box center [437, 281] width 13 height 21
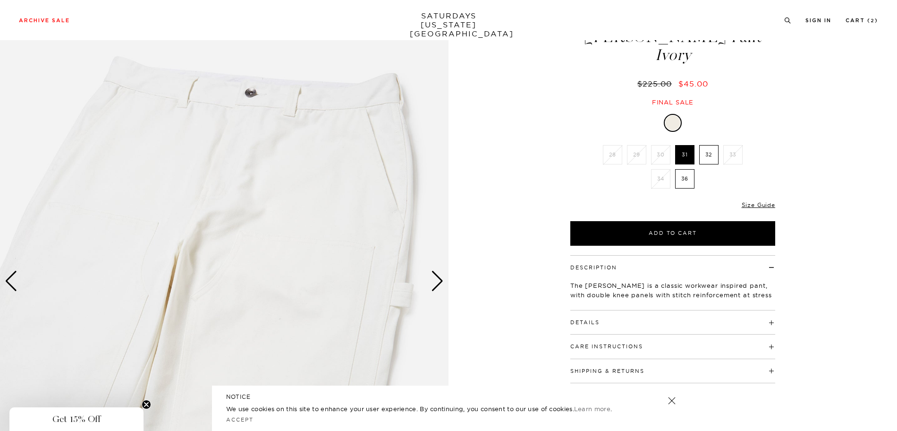
click at [438, 281] on div "Next slide" at bounding box center [437, 281] width 13 height 21
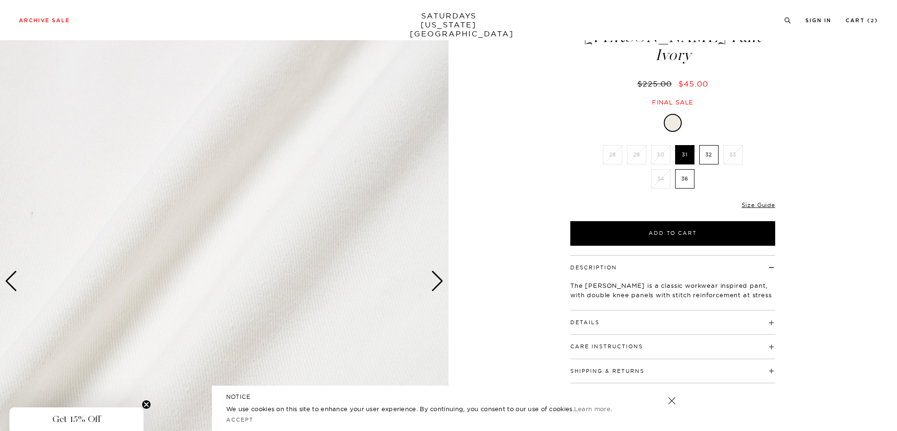
click at [438, 281] on div "Next slide" at bounding box center [437, 281] width 13 height 21
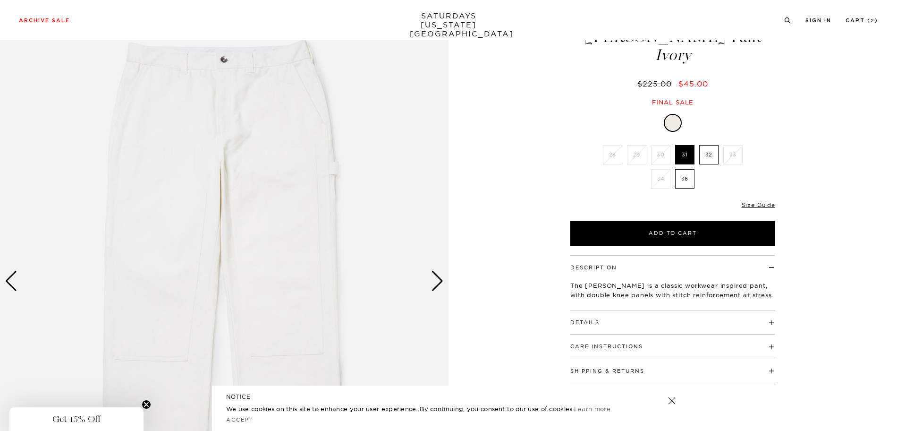
click at [438, 281] on div "Next slide" at bounding box center [437, 281] width 13 height 21
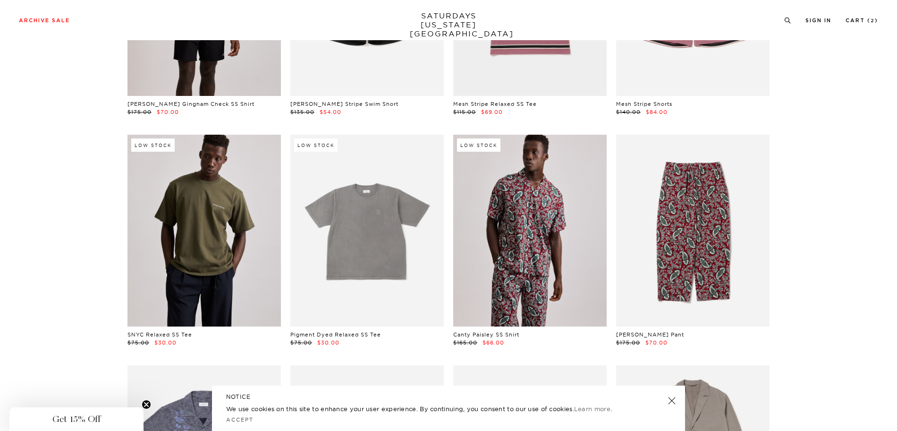
scroll to position [2738, 0]
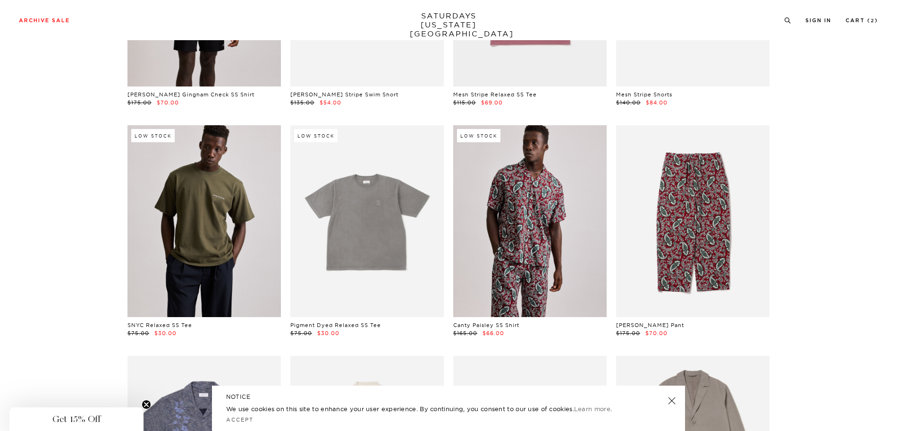
click at [200, 250] on link at bounding box center [203, 221] width 153 height 192
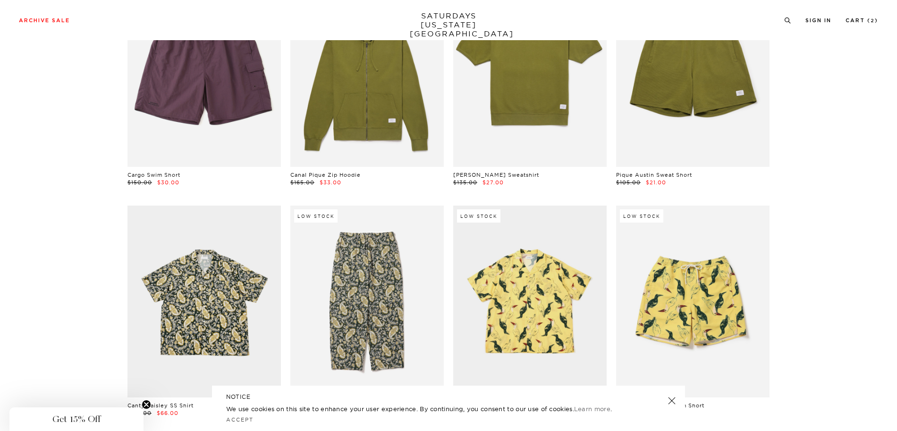
scroll to position [4840, 0]
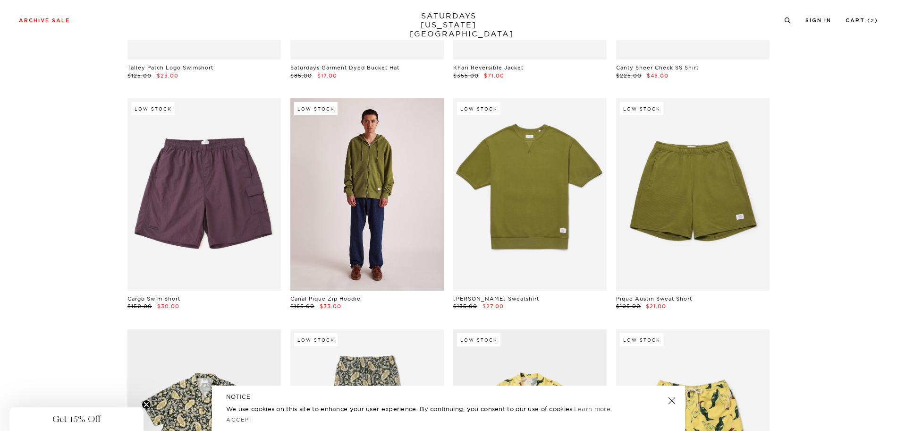
click at [396, 180] on link at bounding box center [366, 194] width 153 height 192
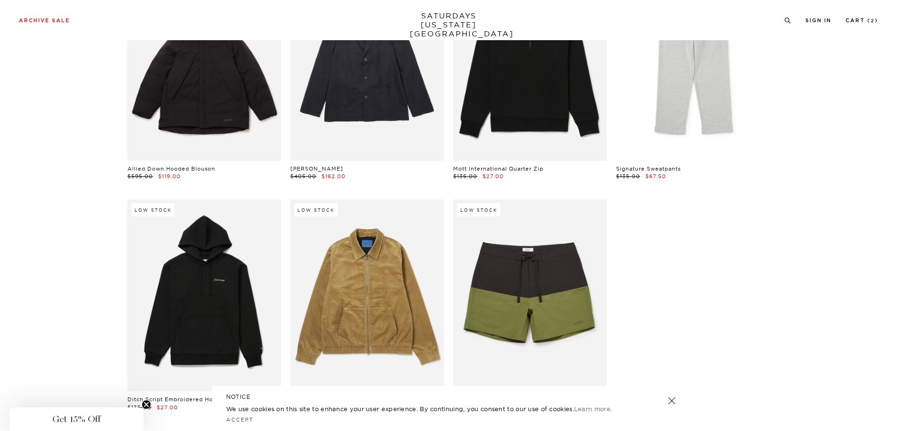
scroll to position [13560, 0]
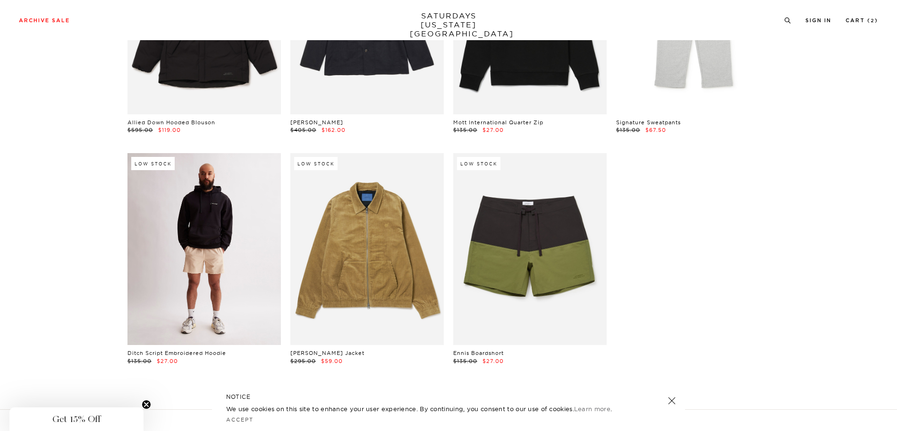
click at [155, 272] on link at bounding box center [203, 249] width 153 height 192
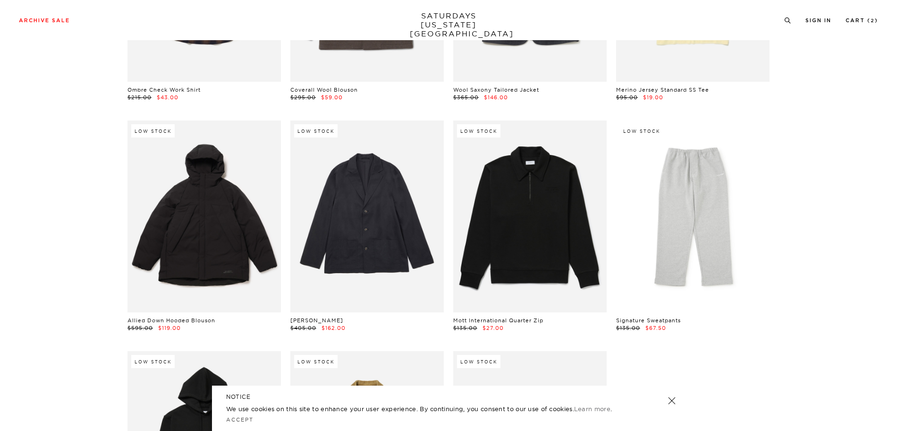
scroll to position [13371, 0]
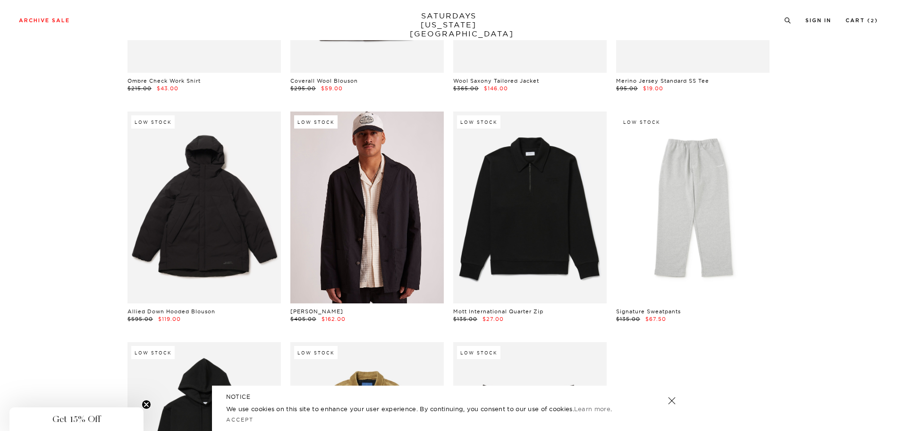
click at [352, 222] on link at bounding box center [366, 207] width 153 height 192
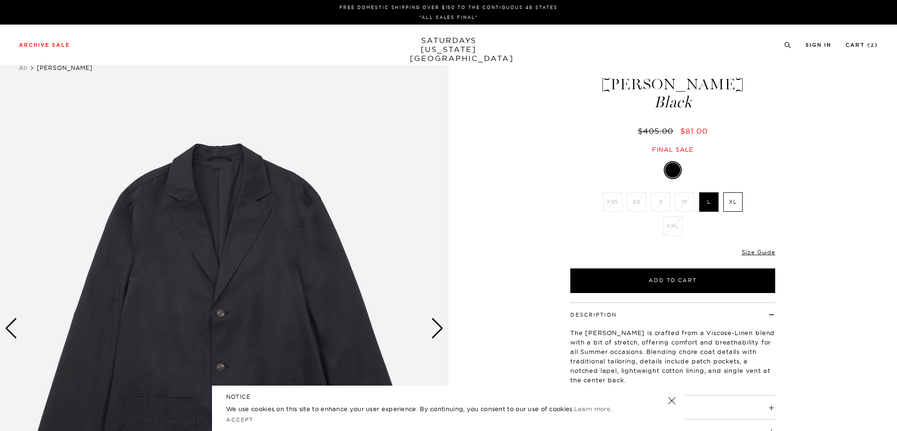
click at [435, 323] on div "Next slide" at bounding box center [437, 328] width 13 height 21
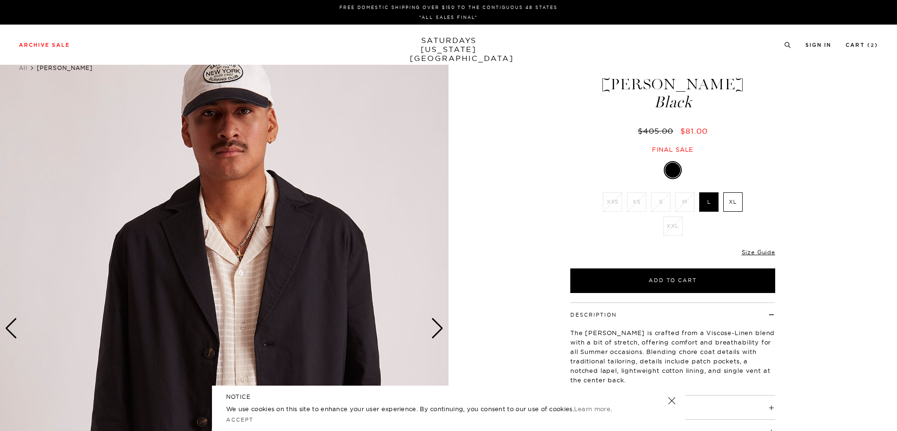
click at [435, 323] on div "Next slide" at bounding box center [437, 328] width 13 height 21
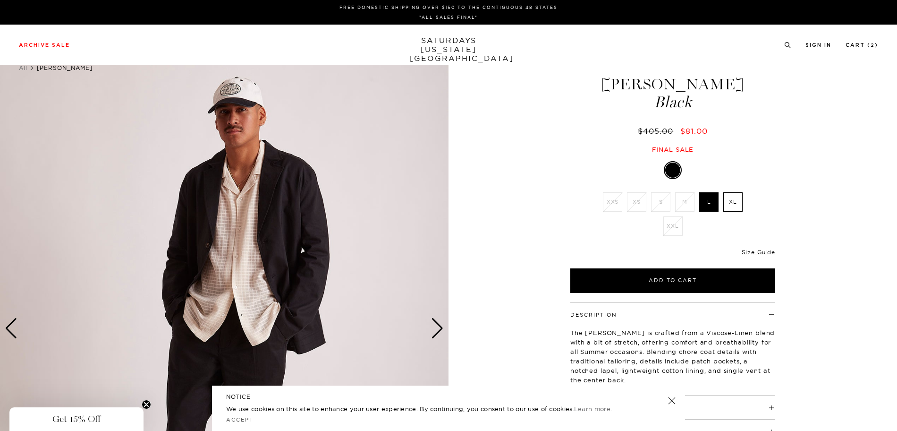
click at [435, 323] on div "Next slide" at bounding box center [437, 328] width 13 height 21
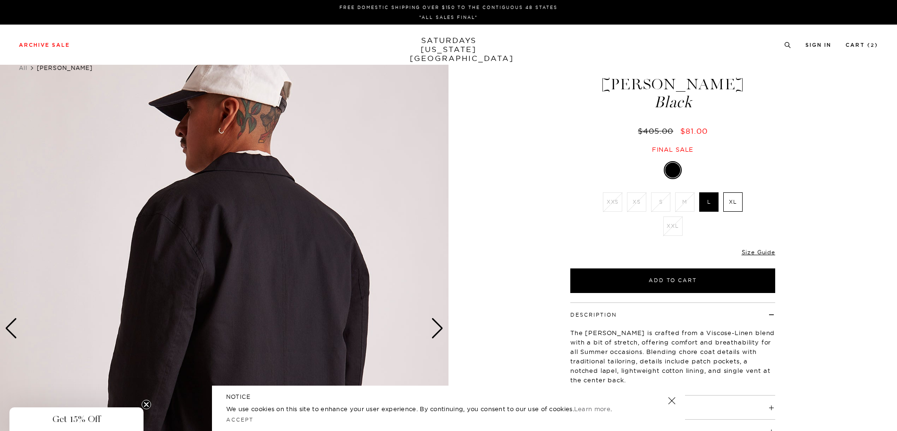
click at [435, 323] on div "Next slide" at bounding box center [437, 328] width 13 height 21
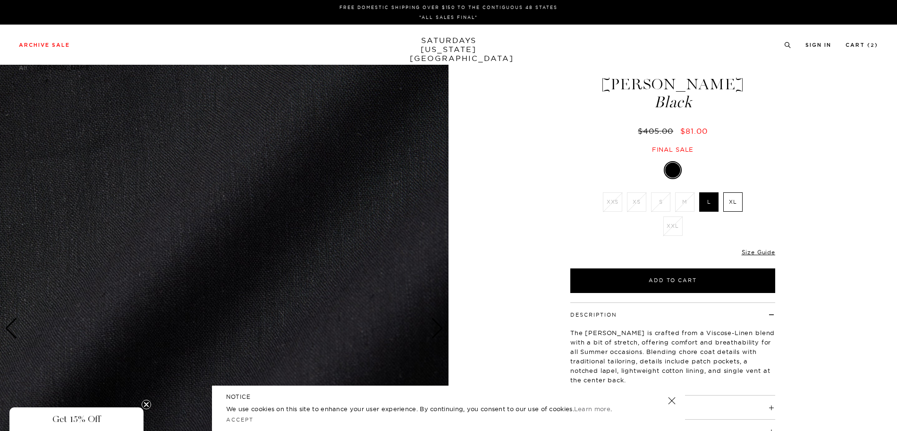
click at [435, 323] on div "Next slide" at bounding box center [437, 328] width 13 height 21
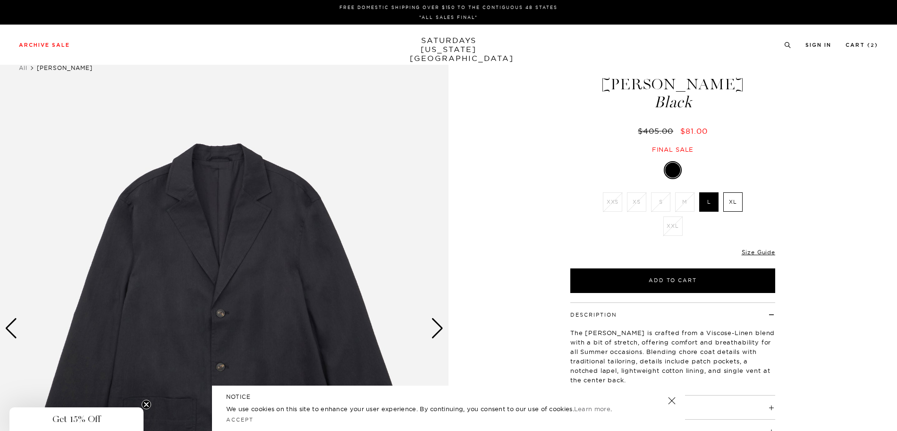
click at [435, 323] on div "Next slide" at bounding box center [437, 328] width 13 height 21
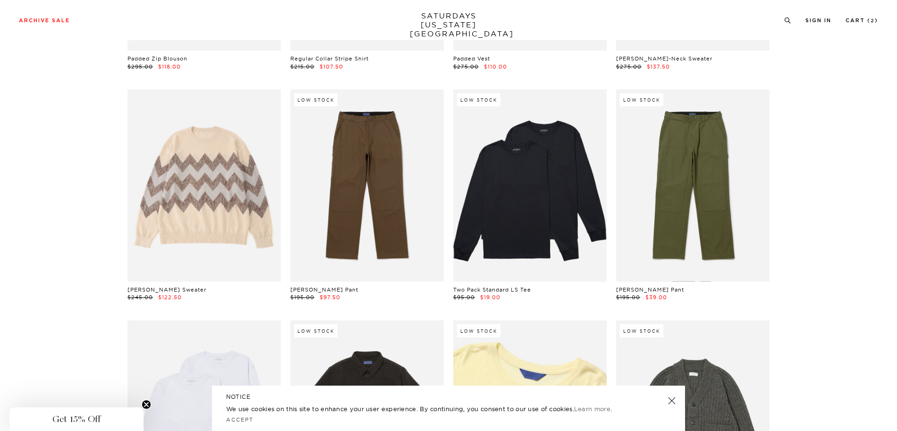
scroll to position [12616, 0]
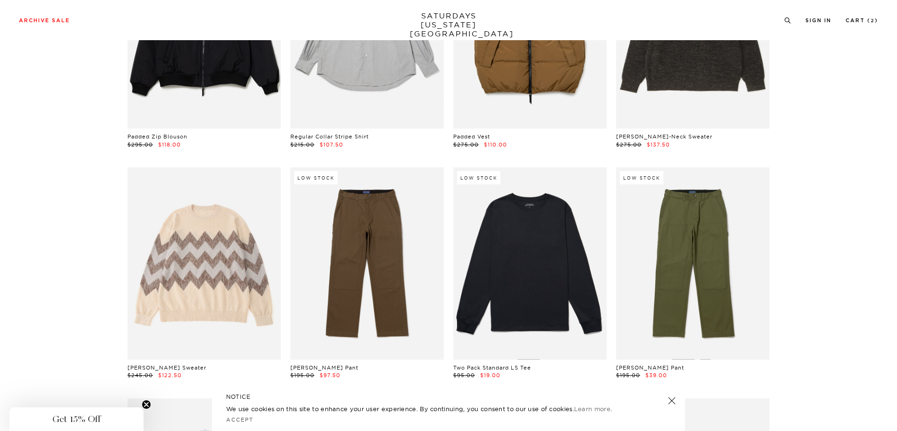
click at [529, 251] on link at bounding box center [529, 263] width 153 height 192
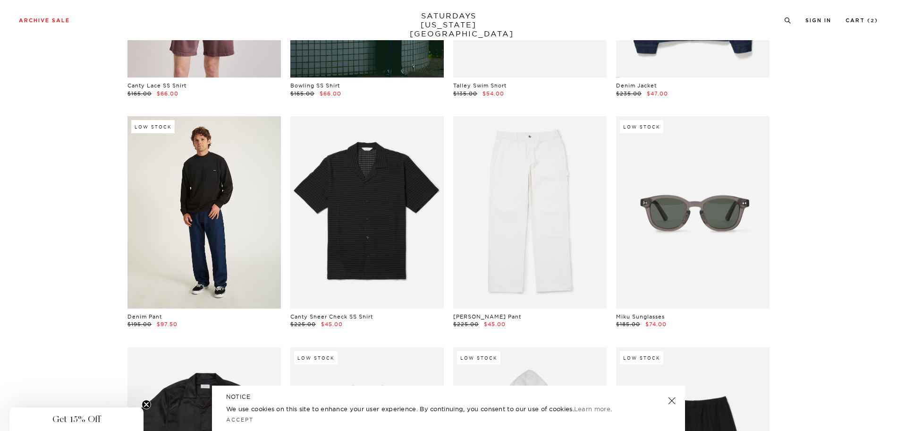
scroll to position [1143, 0]
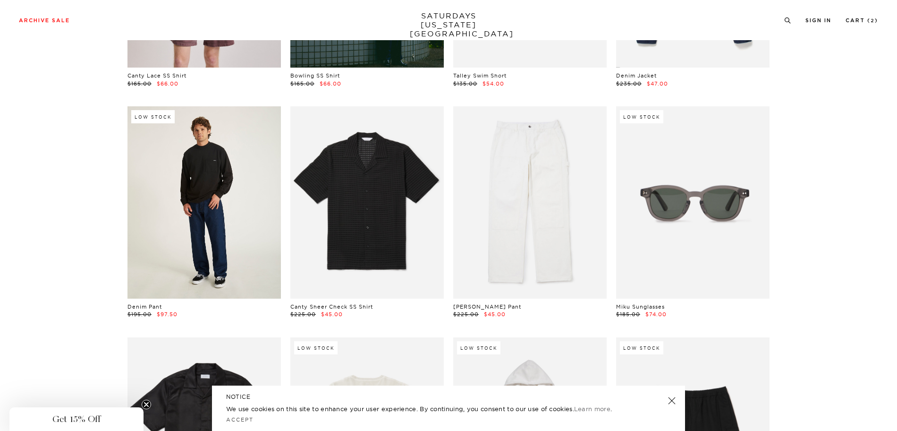
click at [205, 223] on link at bounding box center [203, 202] width 153 height 192
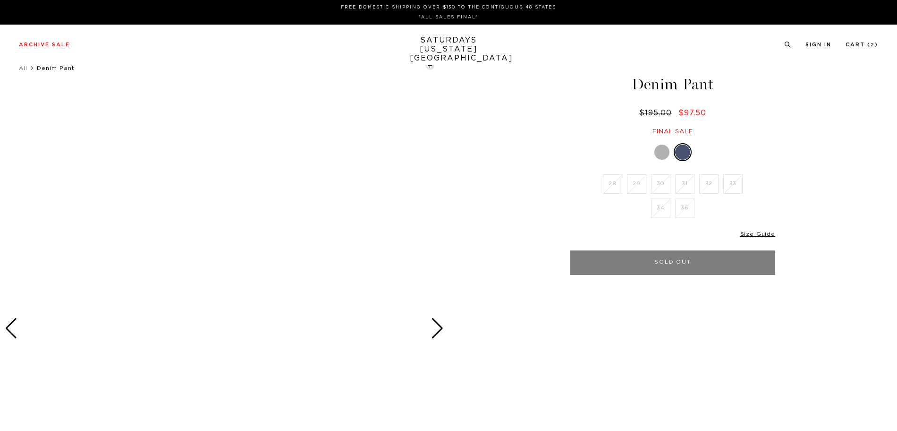
click at [205, 223] on img at bounding box center [224, 328] width 449 height 561
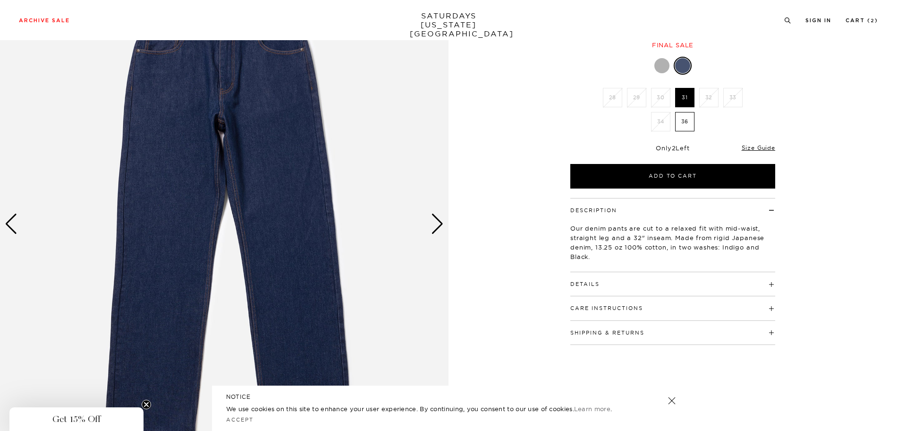
scroll to position [47, 0]
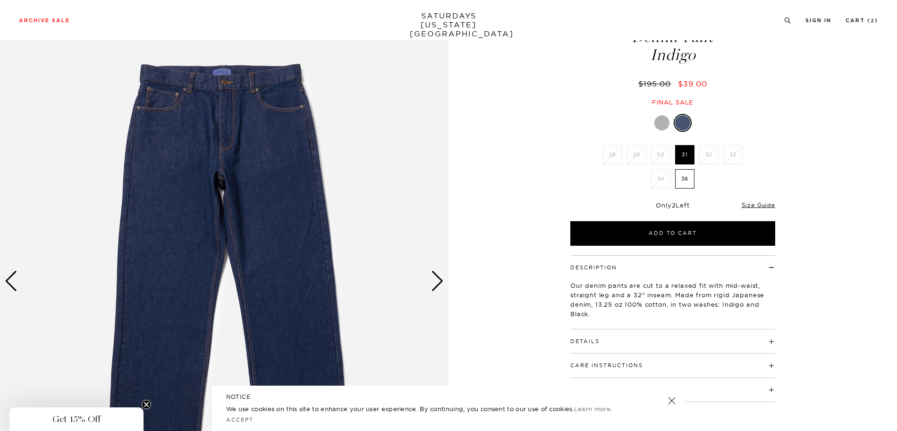
click at [686, 179] on label "36" at bounding box center [684, 178] width 19 height 19
click at [0, 0] on input "36" at bounding box center [0, 0] width 0 height 0
click at [686, 149] on label "31" at bounding box center [684, 154] width 19 height 19
click at [0, 0] on input "31" at bounding box center [0, 0] width 0 height 0
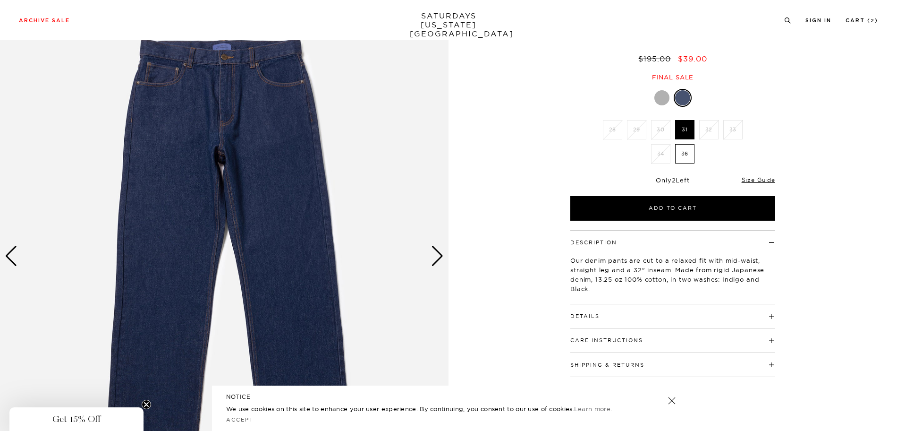
scroll to position [94, 0]
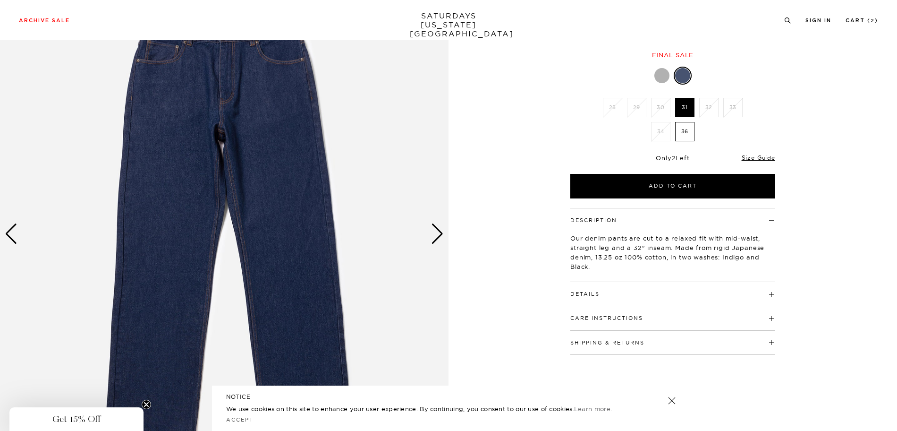
click at [769, 295] on h4 "Details" at bounding box center [672, 290] width 205 height 16
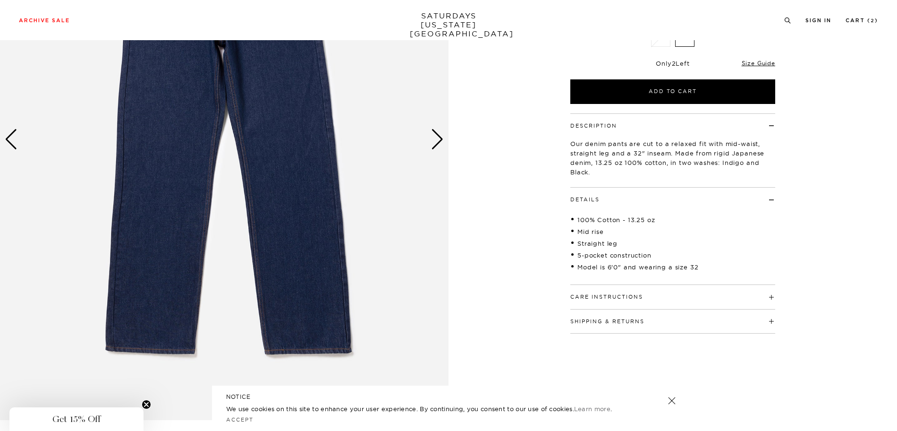
click at [769, 295] on h4 "Care Instructions" at bounding box center [672, 293] width 205 height 16
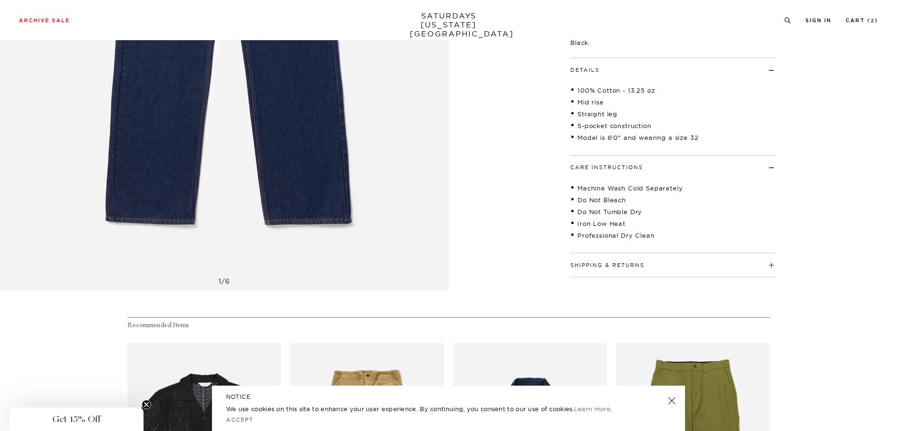
scroll to position [330, 0]
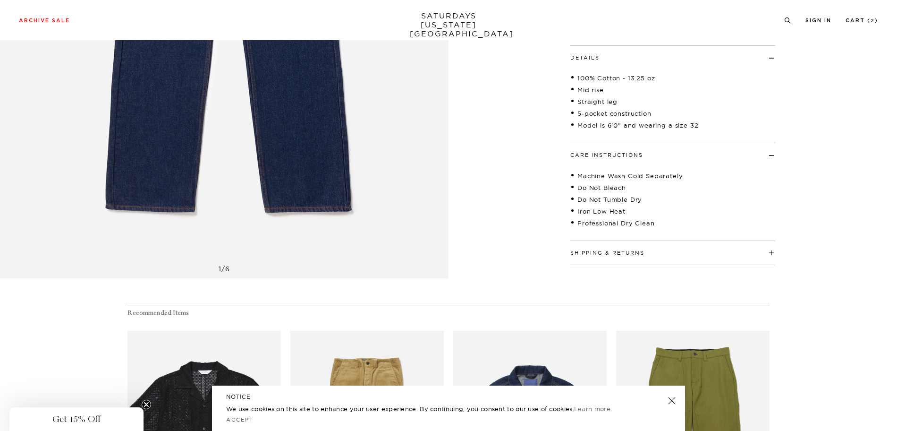
click at [771, 248] on h4 "Shipping & Returns" at bounding box center [672, 249] width 205 height 16
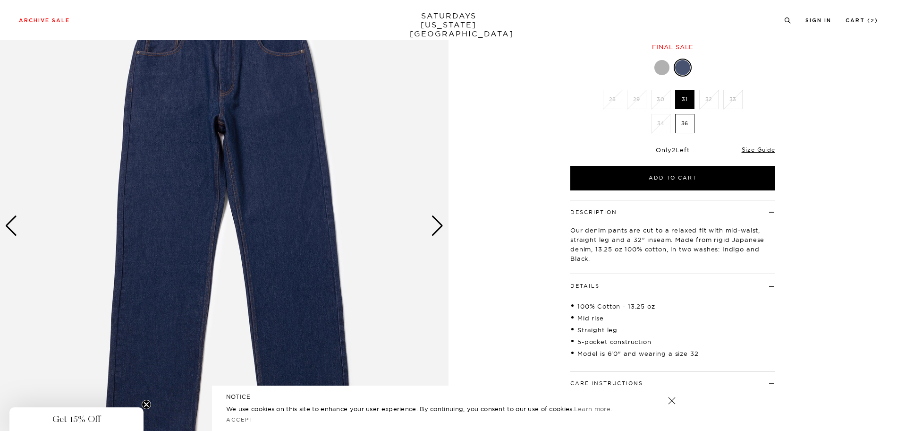
scroll to position [94, 0]
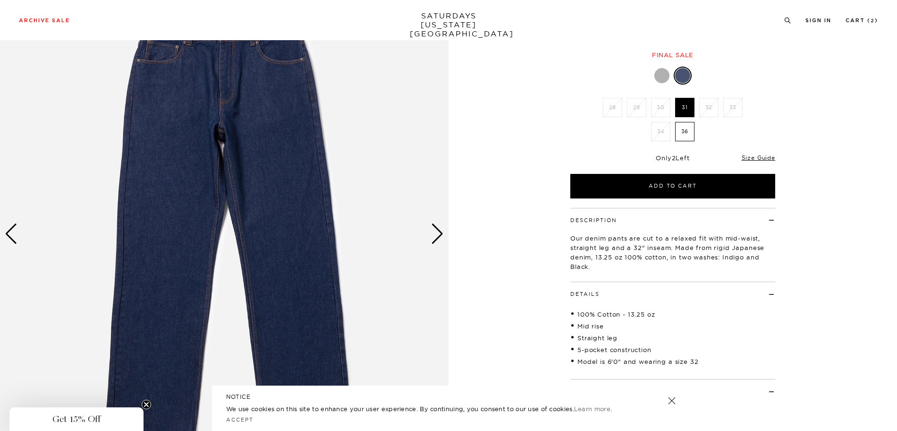
click at [441, 244] on div "Next slide" at bounding box center [437, 233] width 13 height 21
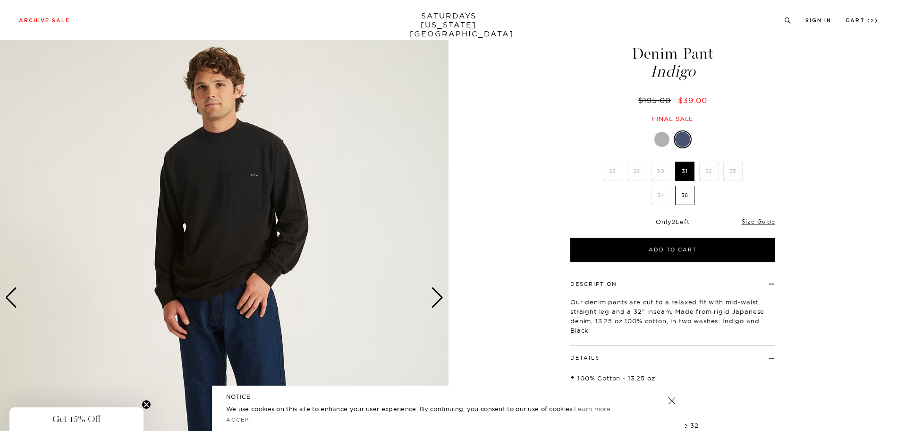
scroll to position [47, 0]
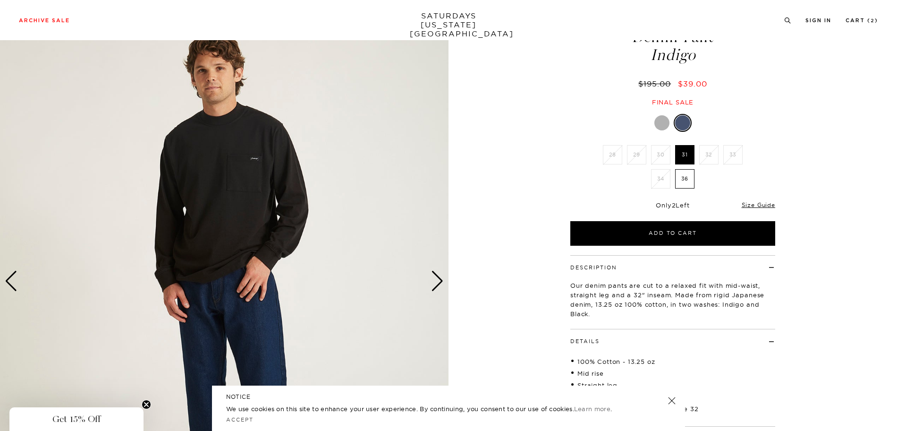
click at [424, 279] on img at bounding box center [224, 280] width 449 height 561
click at [432, 282] on div "Next slide" at bounding box center [437, 281] width 13 height 21
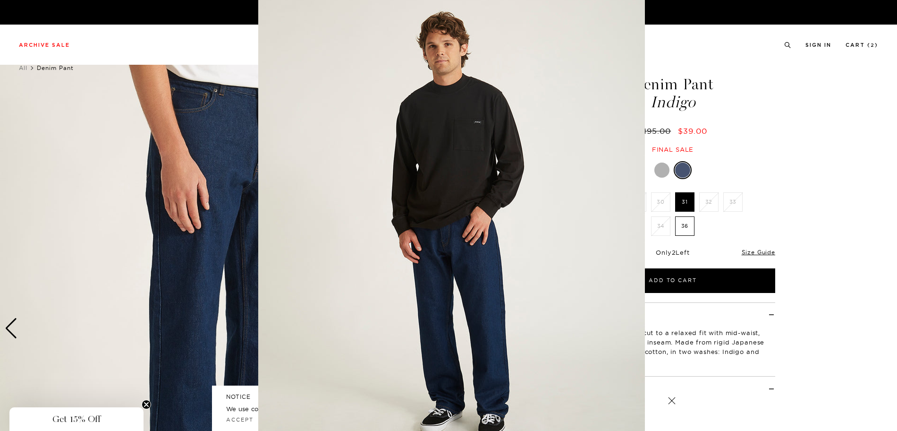
scroll to position [15, 0]
click at [833, 137] on figure at bounding box center [448, 215] width 897 height 431
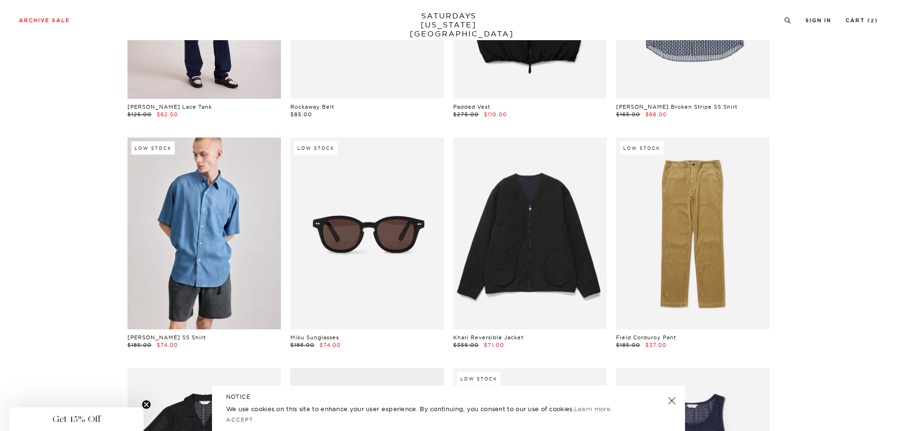
scroll to position [425, 0]
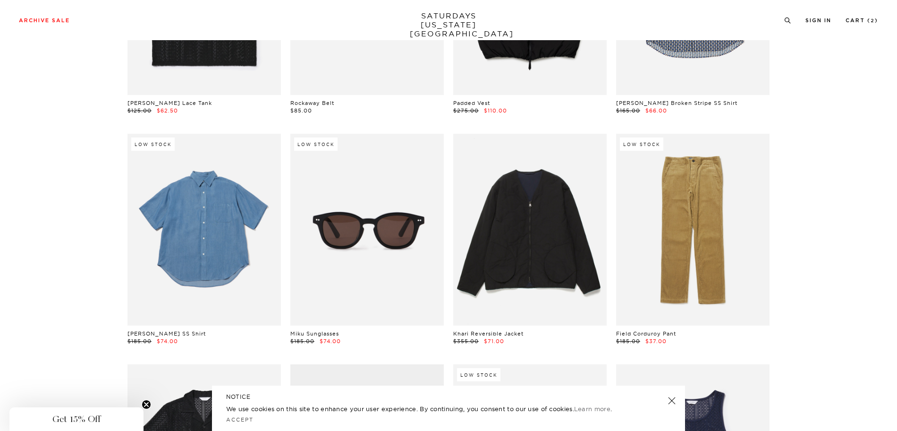
click at [195, 262] on link at bounding box center [203, 230] width 153 height 192
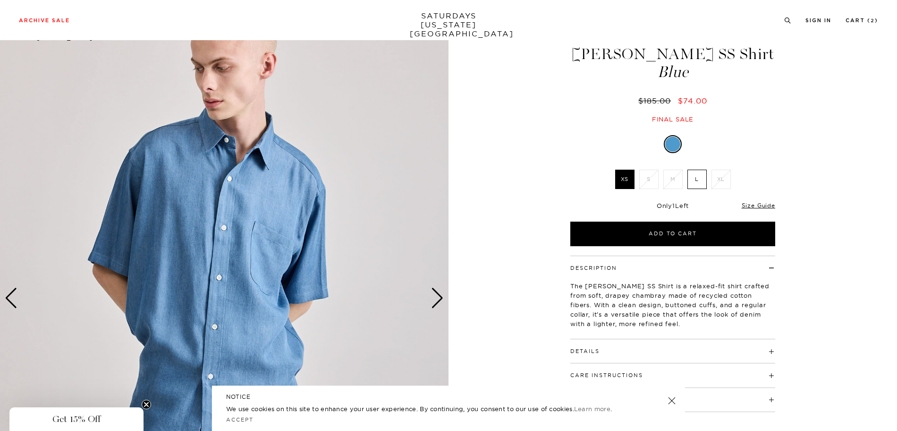
scroll to position [47, 0]
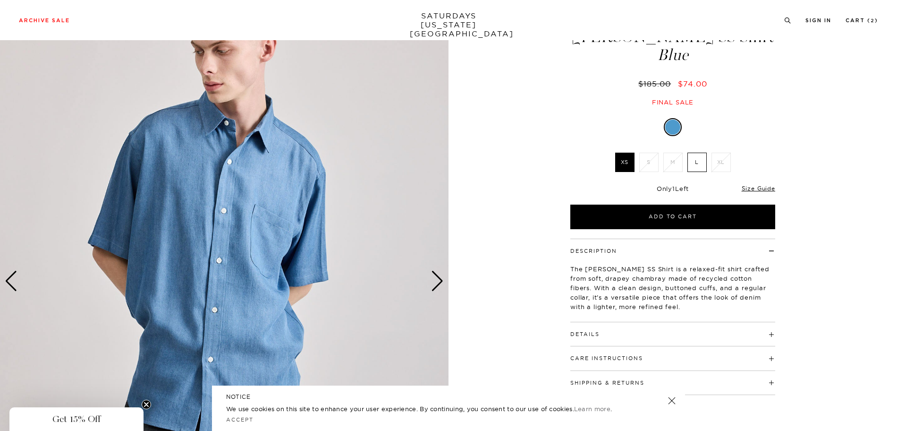
click at [442, 279] on div "Next slide" at bounding box center [437, 281] width 13 height 21
click at [437, 280] on div "Next slide" at bounding box center [437, 281] width 13 height 21
click at [436, 280] on div "Next slide" at bounding box center [437, 281] width 13 height 21
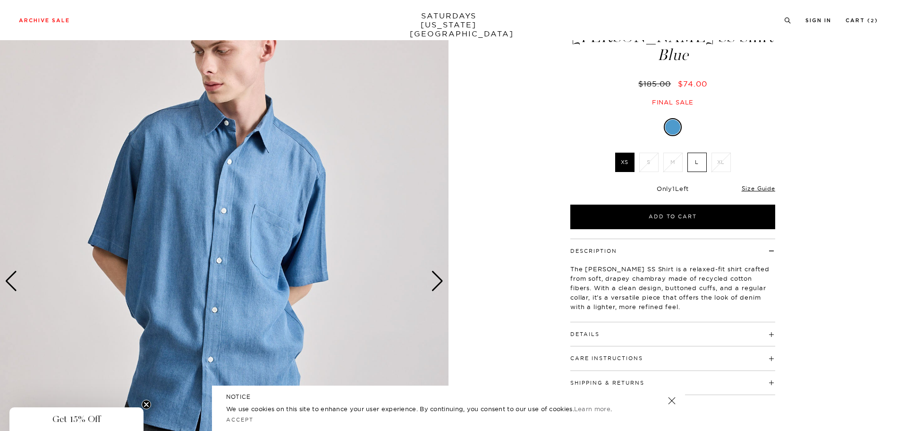
click at [436, 280] on div "Next slide" at bounding box center [437, 281] width 13 height 21
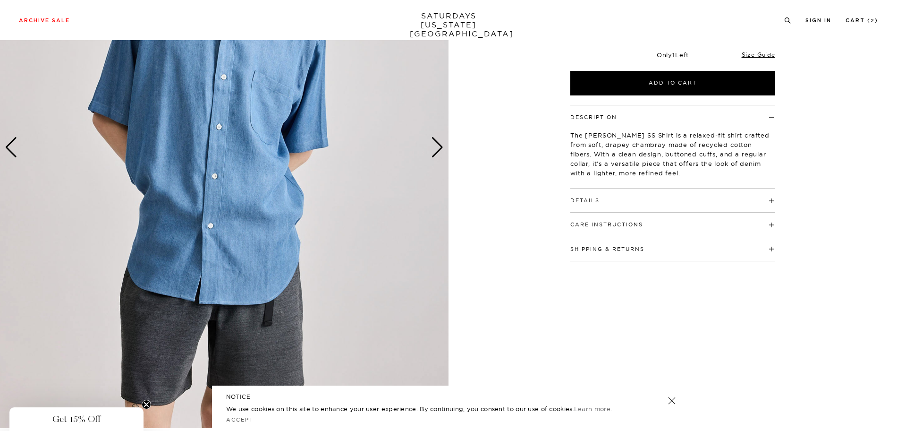
scroll to position [189, 0]
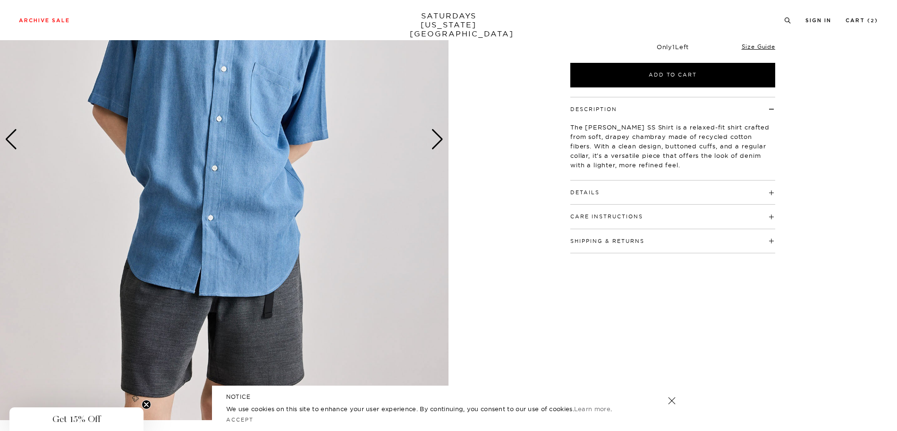
click at [645, 195] on h4 "Details" at bounding box center [672, 188] width 205 height 16
click at [640, 261] on div "Care Instructions Hand wash warm Do not bleach Do not tumble dry Line dry in sh…" at bounding box center [672, 254] width 205 height 24
click at [734, 254] on h4 "Care Instructions" at bounding box center [672, 250] width 205 height 16
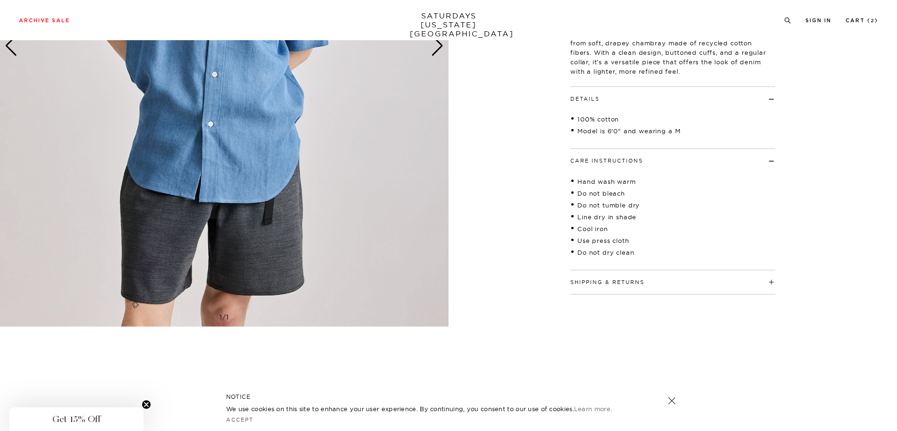
scroll to position [283, 0]
click at [702, 286] on div "Shipping & Returns Free shipping to the 48 contiguous states on orders over $15…" at bounding box center [672, 281] width 205 height 24
click at [775, 281] on h4 "Shipping & Returns" at bounding box center [672, 277] width 205 height 16
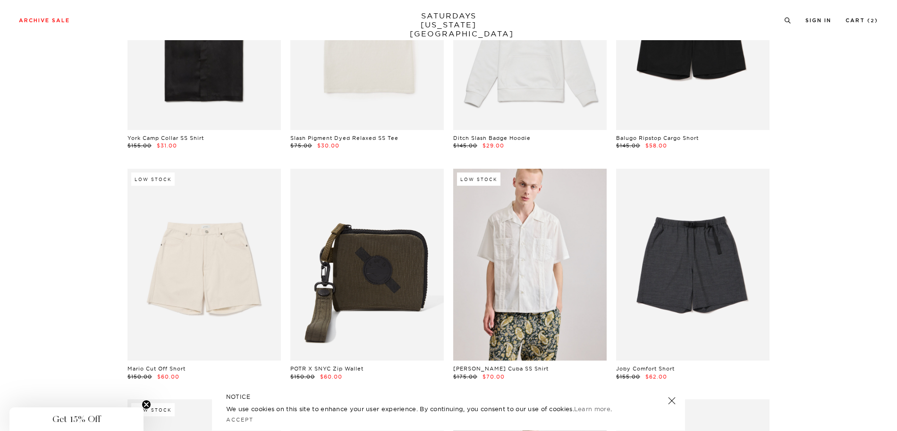
scroll to position [1558, 0]
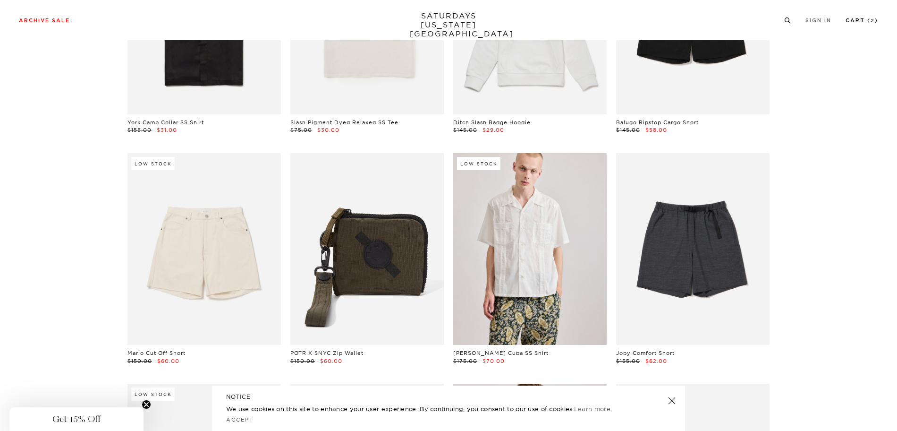
click at [868, 18] on link "Cart ( 2 )" at bounding box center [862, 20] width 33 height 5
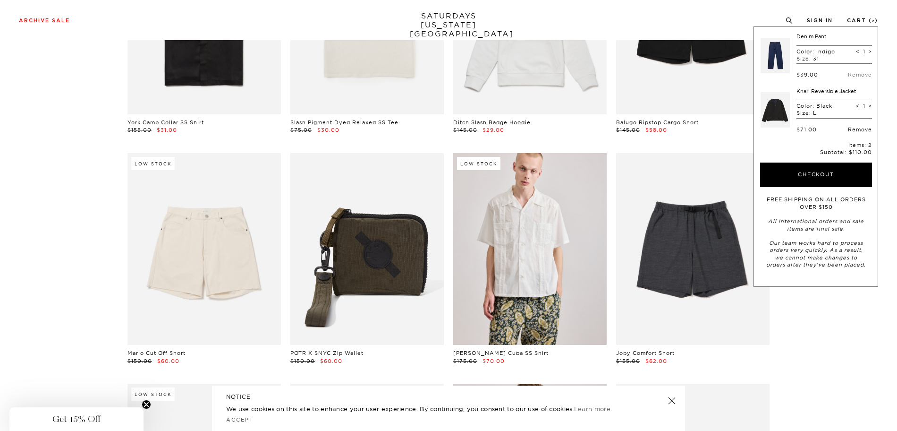
click at [864, 132] on link "Remove" at bounding box center [860, 129] width 24 height 7
